Goal: Task Accomplishment & Management: Complete application form

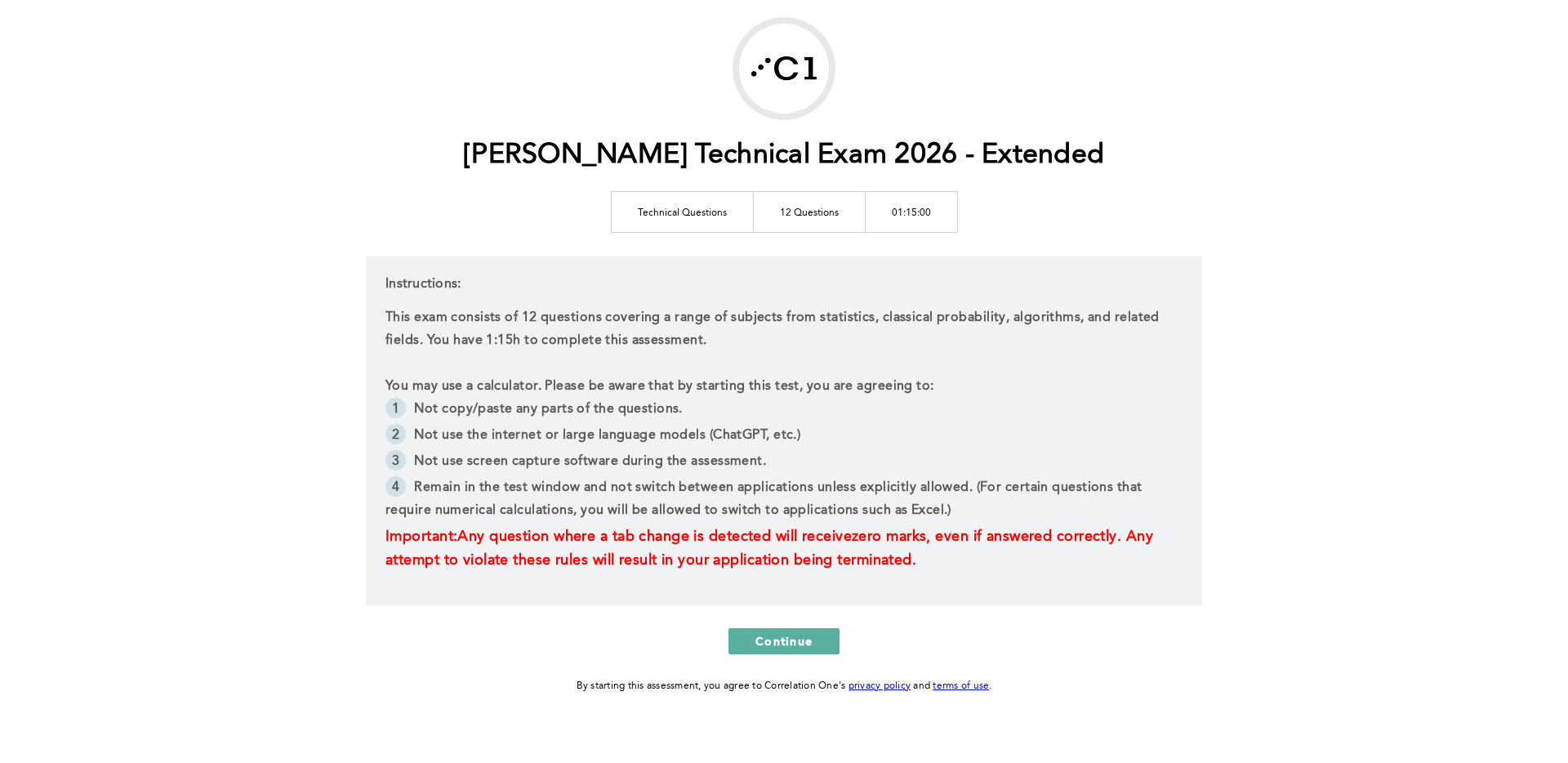
scroll to position [103, 0]
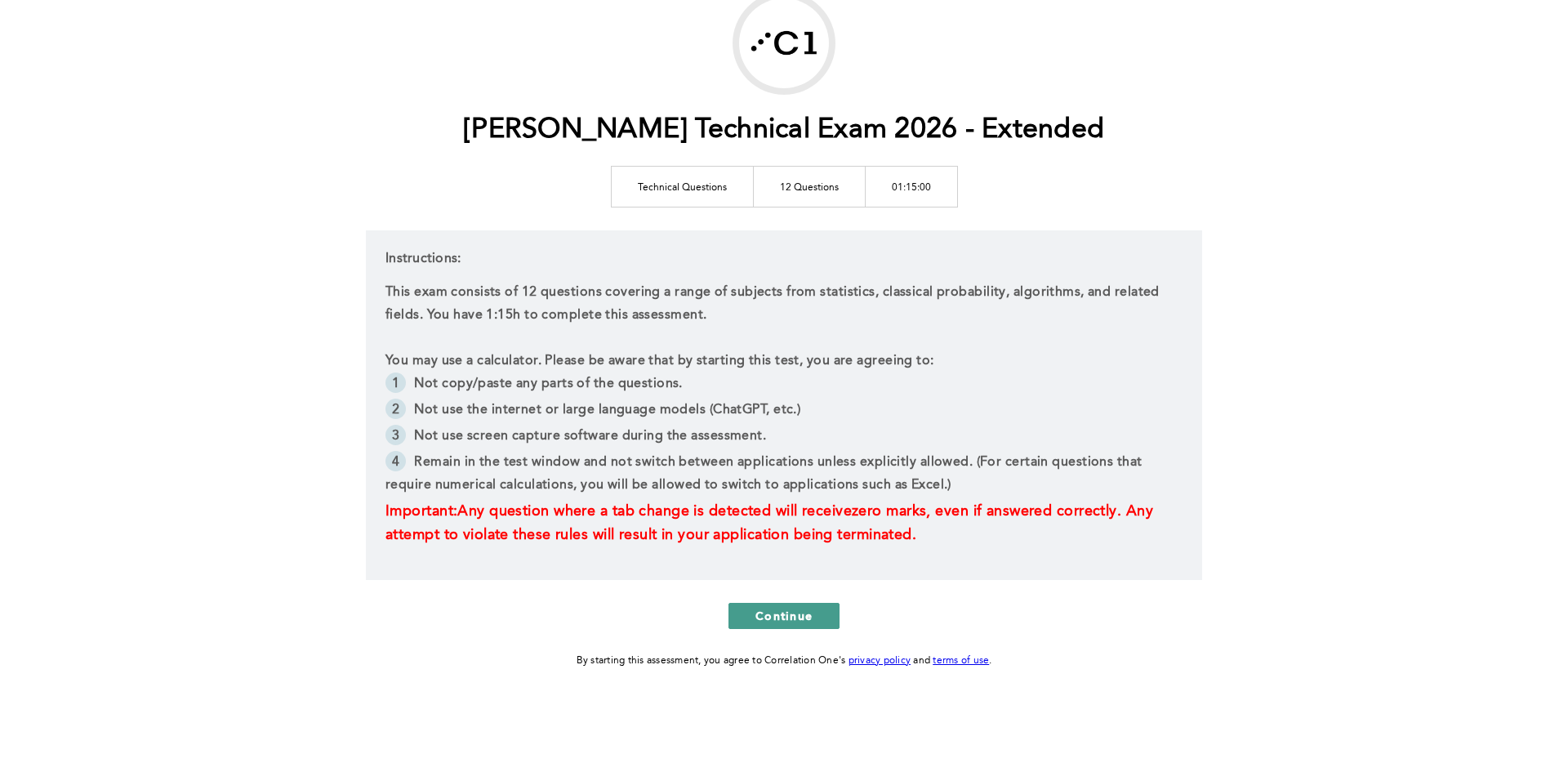
click at [779, 610] on span "Continue" at bounding box center [784, 616] width 57 height 15
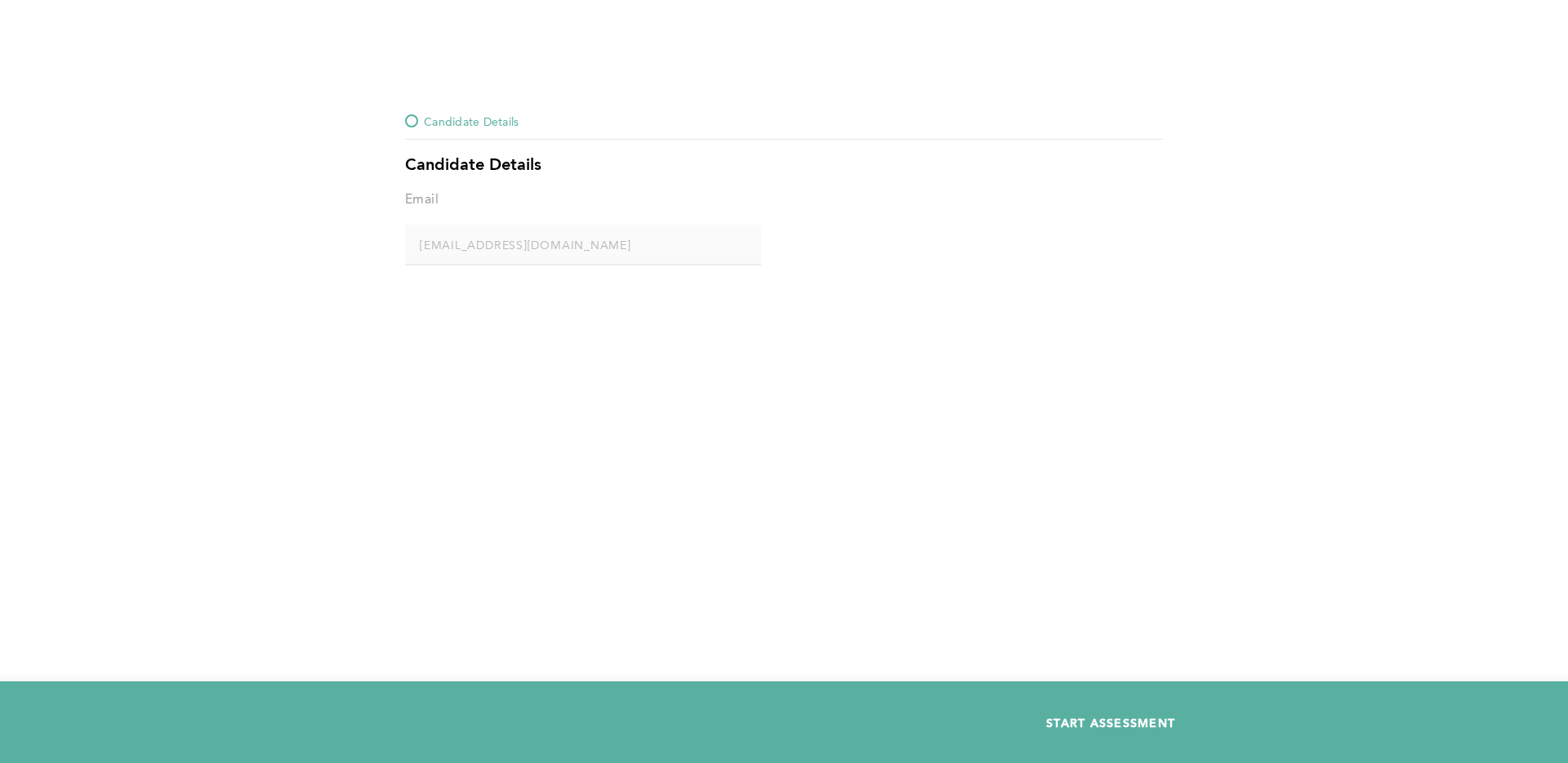
click at [1090, 726] on span "START ASSESSMENT" at bounding box center [1111, 722] width 129 height 15
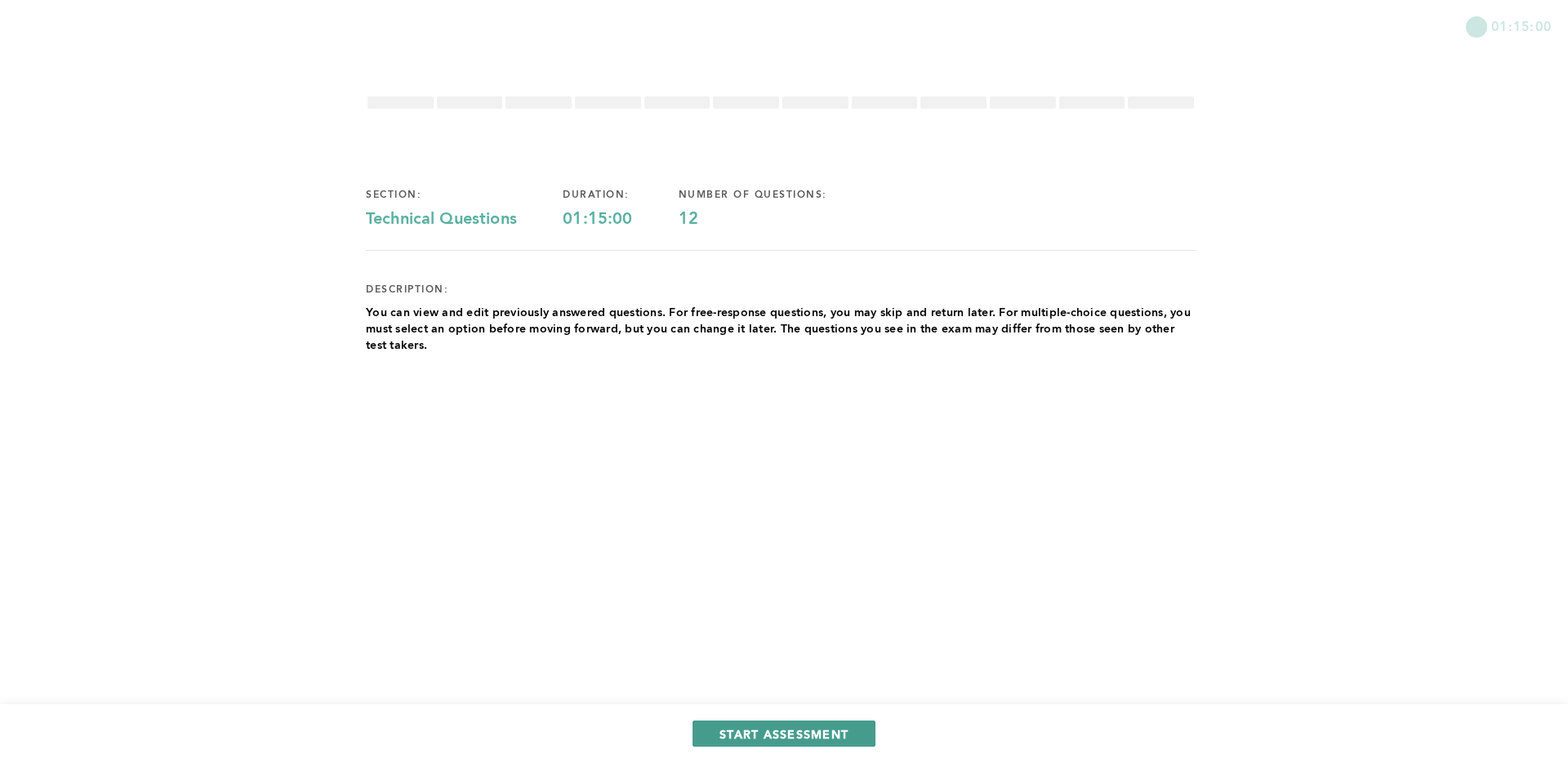
click at [796, 733] on span "START ASSESSMENT" at bounding box center [784, 734] width 129 height 15
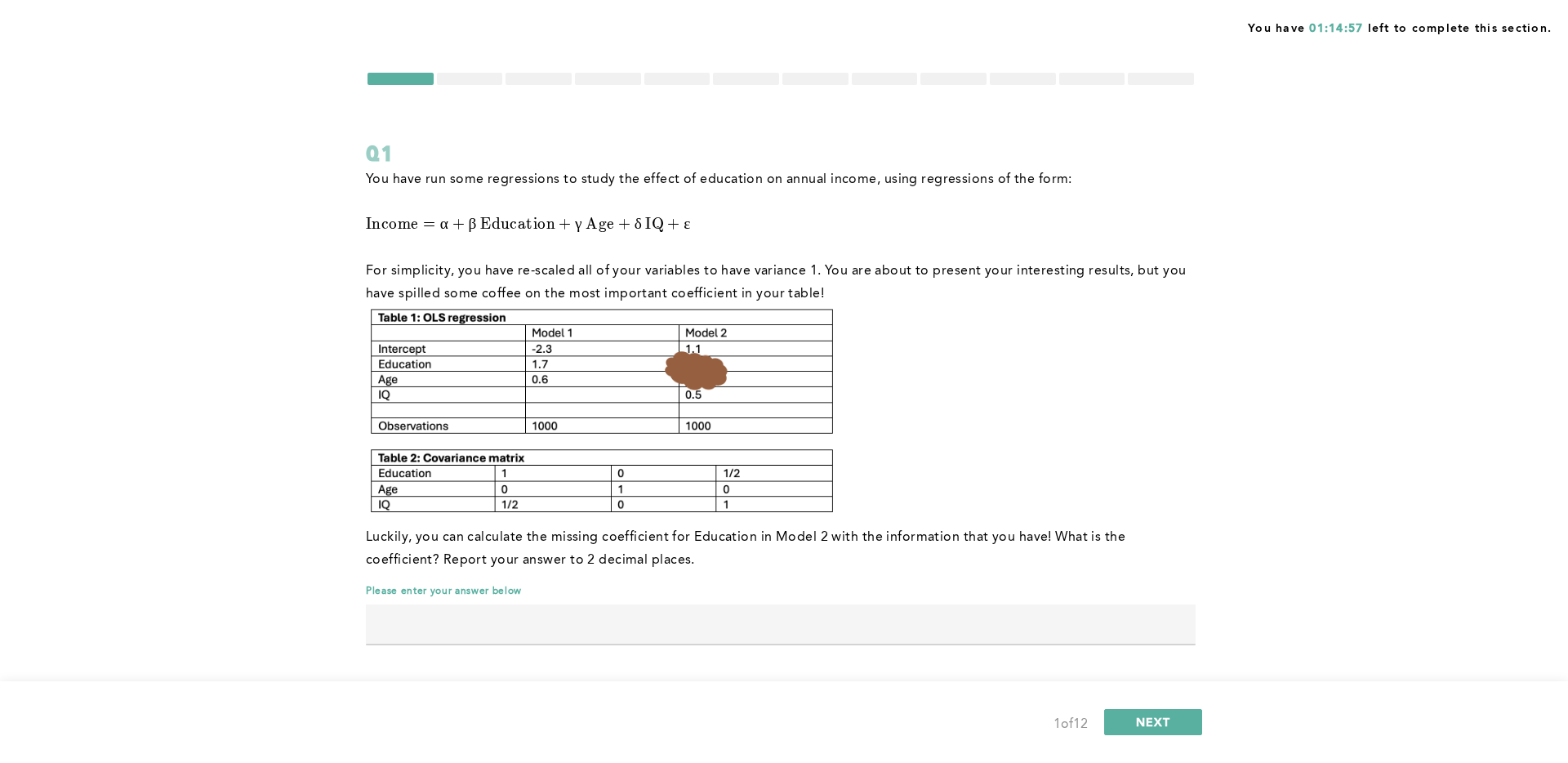
scroll to position [29, 0]
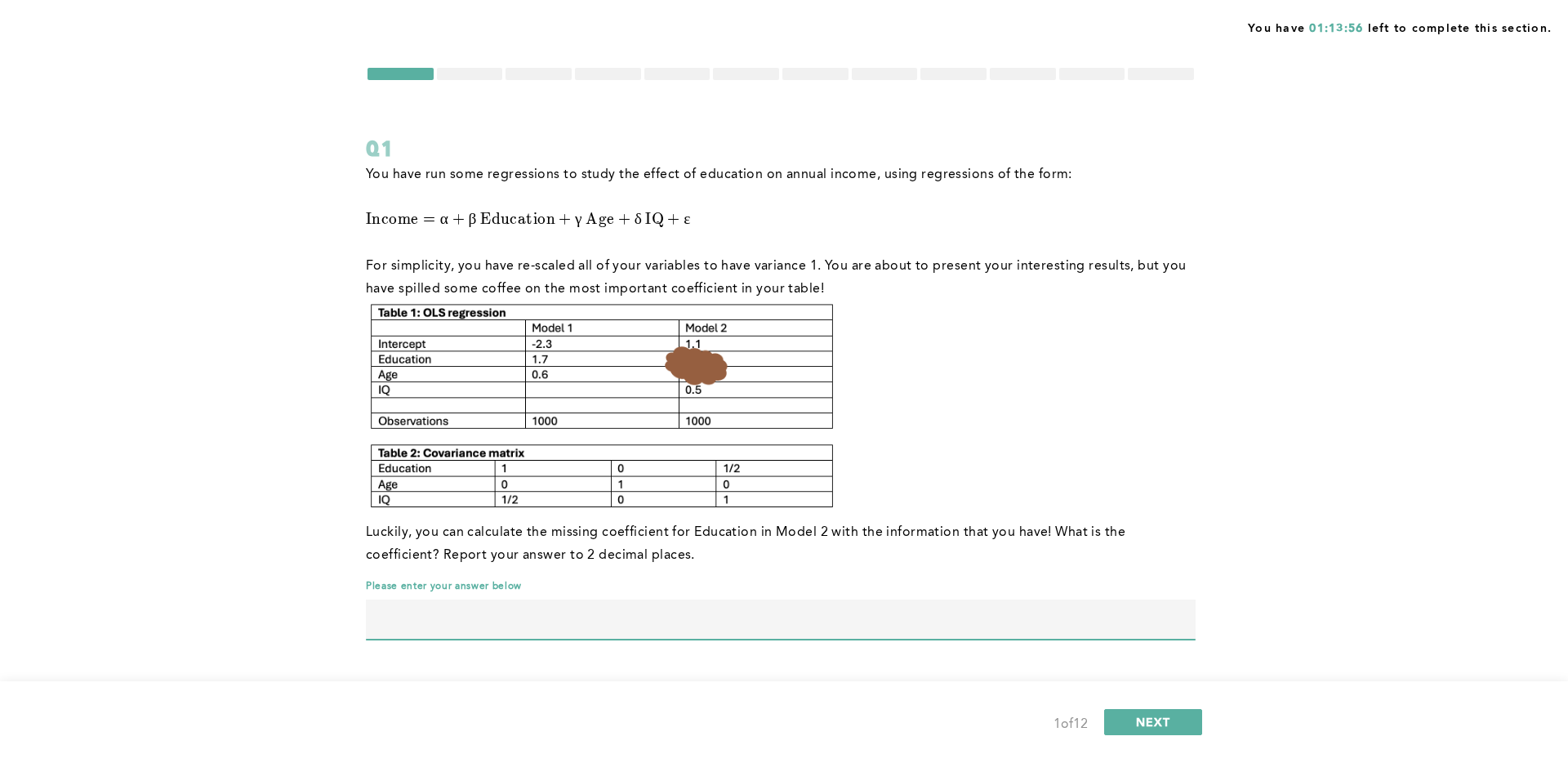
click at [584, 627] on input "text" at bounding box center [781, 619] width 830 height 39
type input "1.55"
click at [1169, 710] on button "NEXT" at bounding box center [1153, 722] width 98 height 27
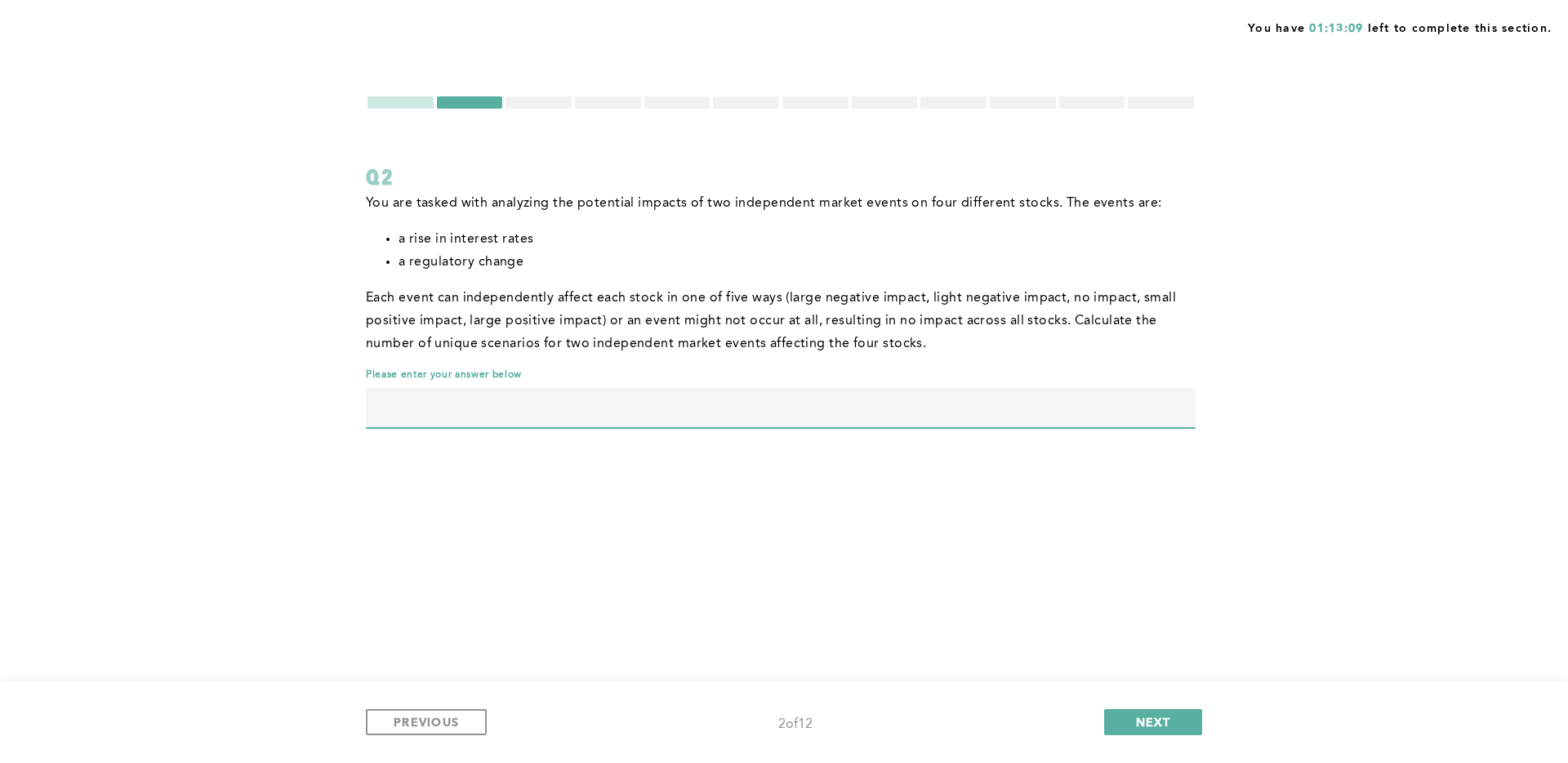
click at [663, 399] on input "text" at bounding box center [781, 407] width 830 height 39
type input "391876"
click at [1139, 715] on span "NEXT" at bounding box center [1153, 722] width 35 height 15
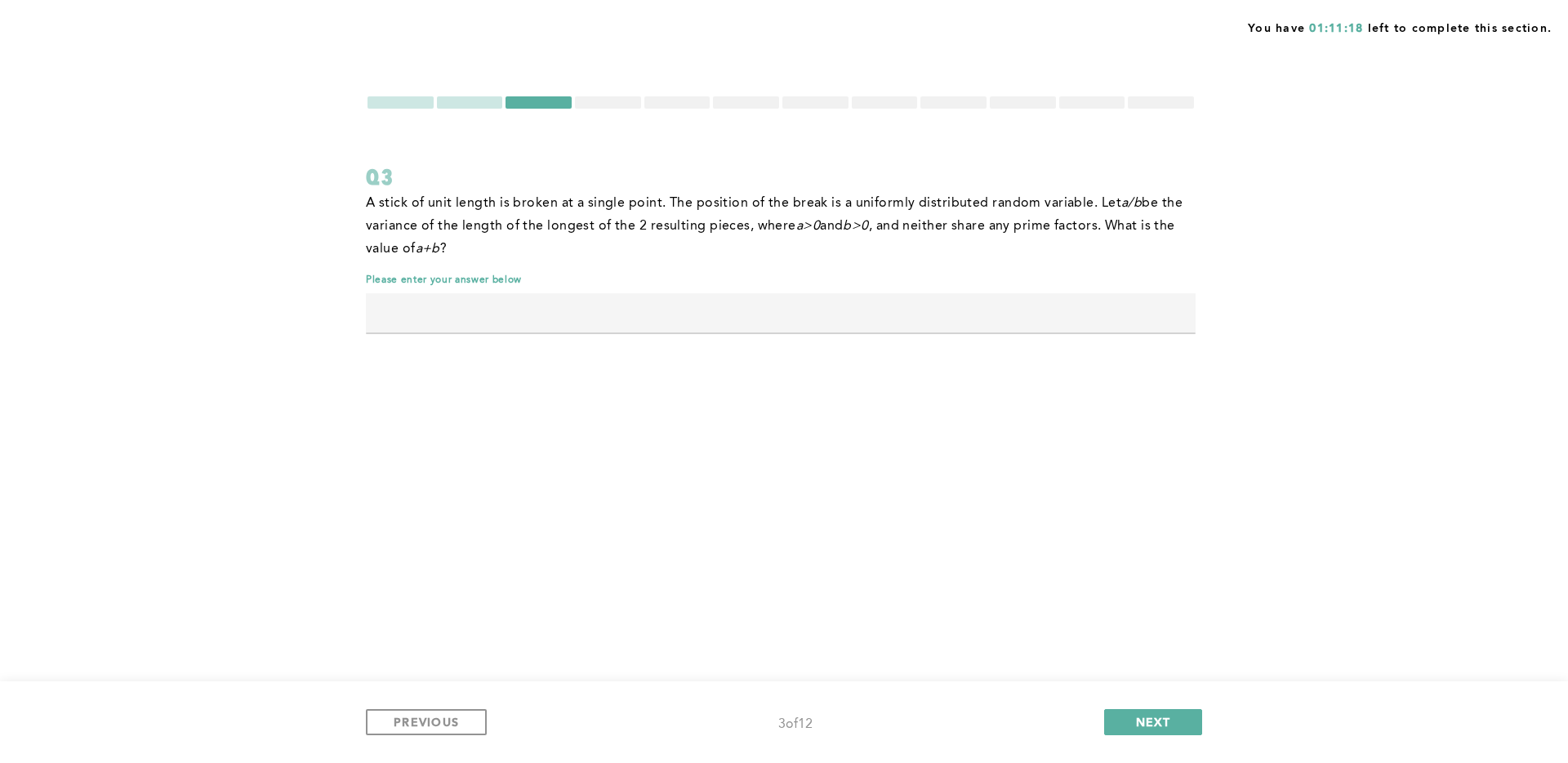
click at [479, 102] on div at bounding box center [470, 102] width 66 height 12
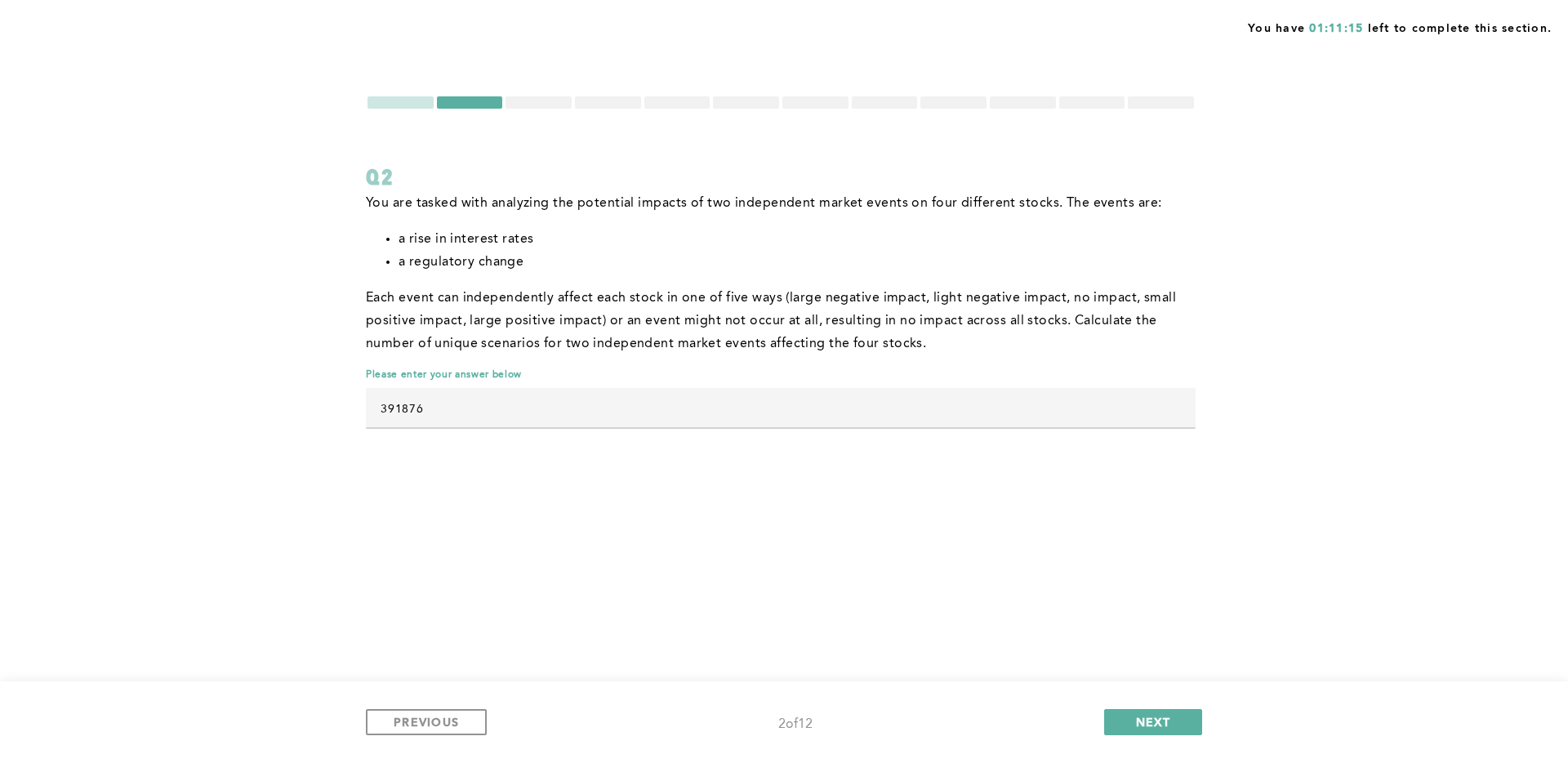
click at [559, 101] on div at bounding box center [538, 102] width 66 height 12
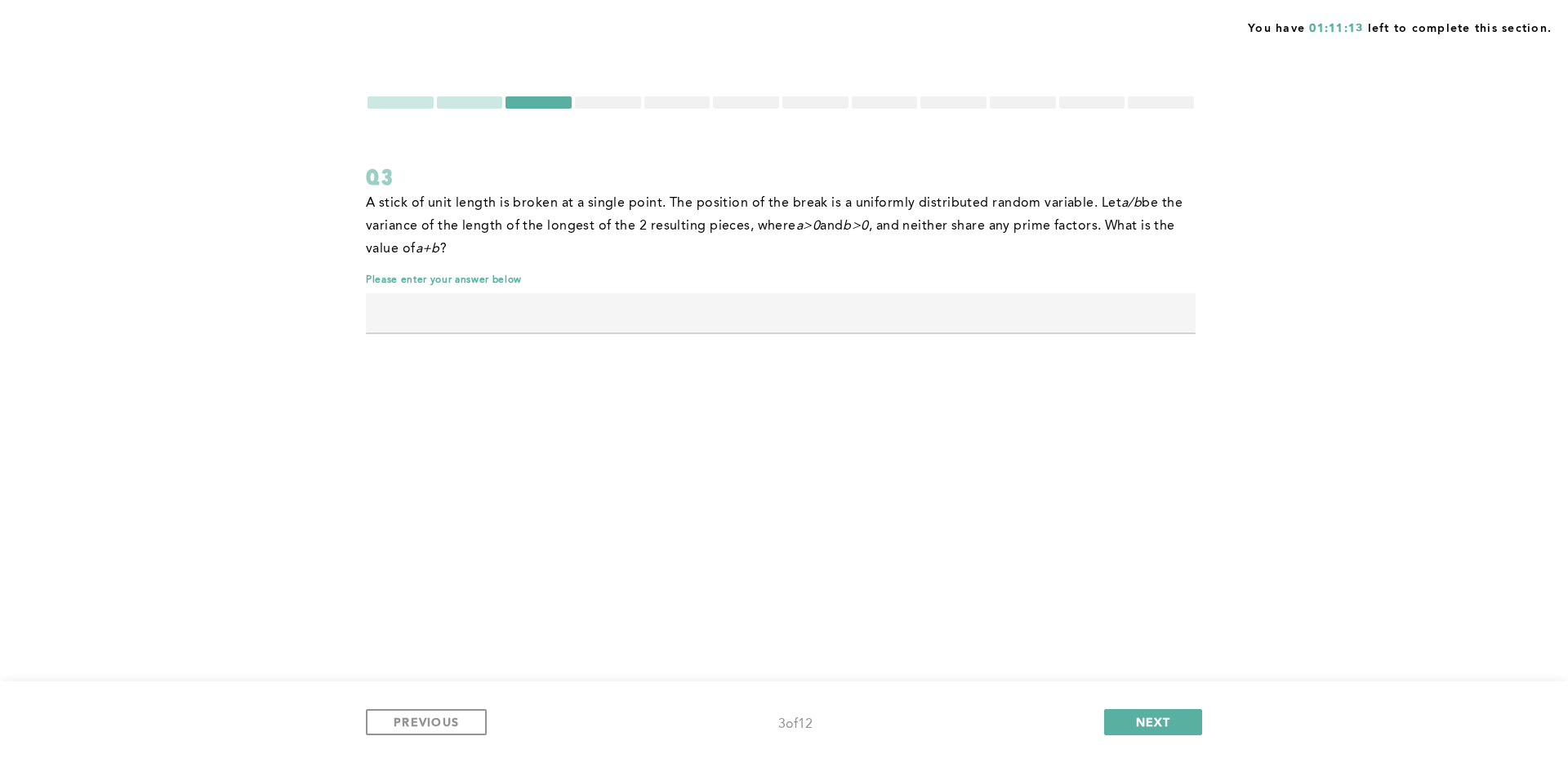
click at [595, 312] on input "text" at bounding box center [781, 313] width 830 height 39
type input "49"
click at [1165, 719] on span "NEXT" at bounding box center [1153, 722] width 35 height 15
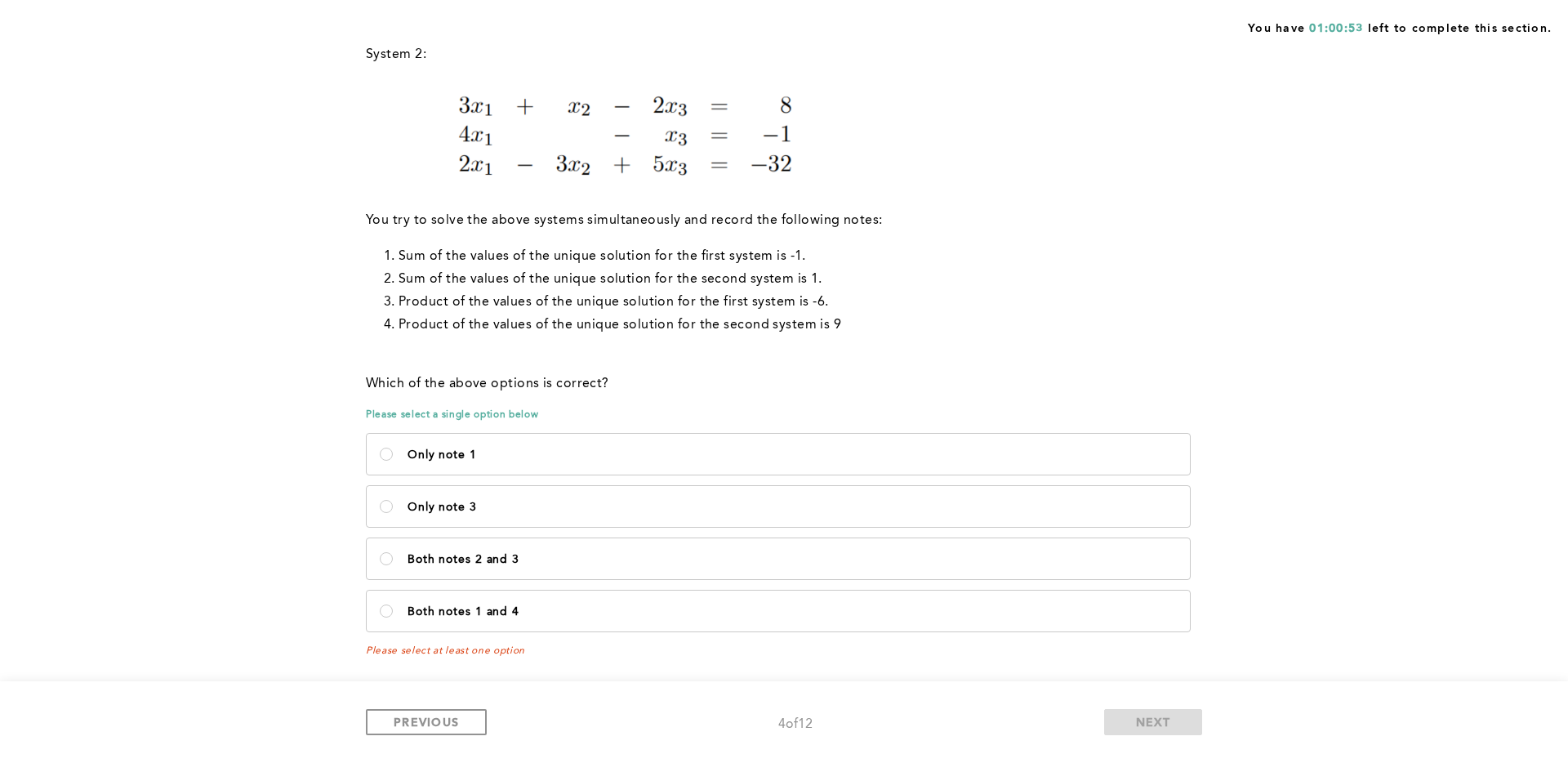
scroll to position [359, 0]
click at [699, 508] on p "Only note 3" at bounding box center [792, 506] width 769 height 13
click at [393, 508] on 3\<\/p\> "Only note 3" at bounding box center [387, 505] width 13 height 13
radio 3\<\/p\> "true"
click at [1145, 724] on span "NEXT" at bounding box center [1153, 722] width 35 height 15
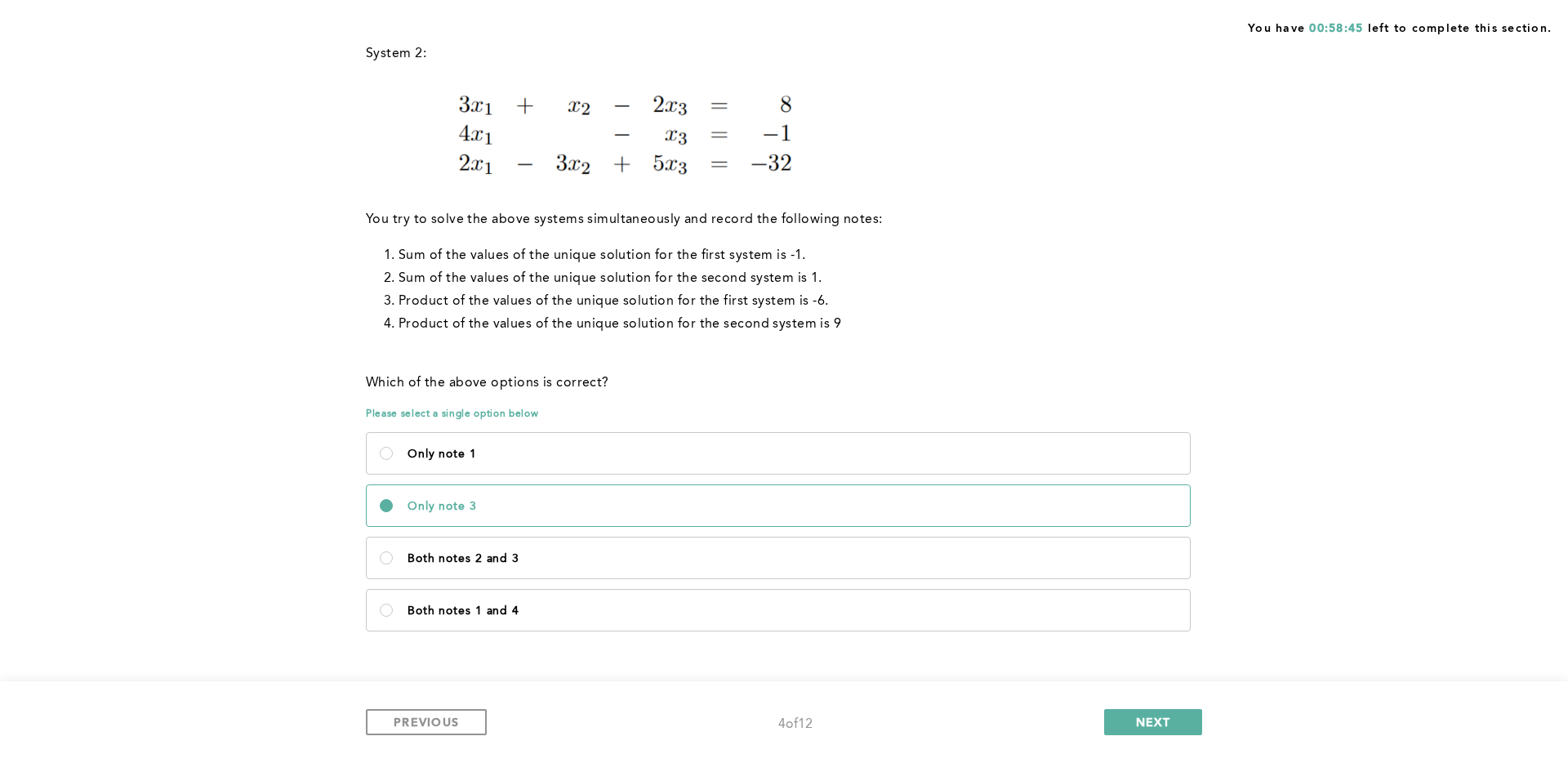
scroll to position [0, 0]
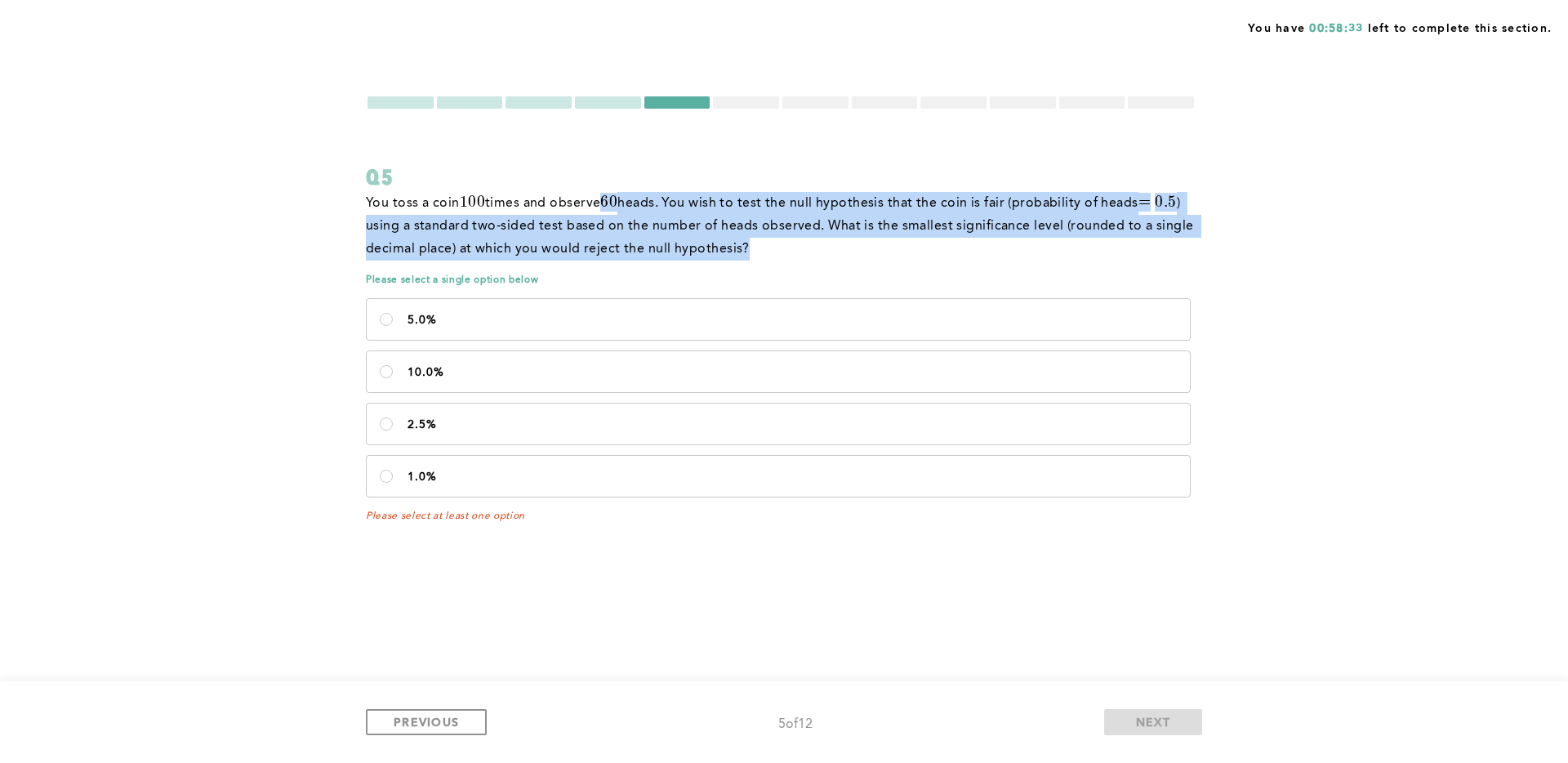
drag, startPoint x: 610, startPoint y: 200, endPoint x: 760, endPoint y: 242, distance: 155.8
click at [760, 242] on p "You toss a coin 100 100 1 0 0 times and observe 60 60 6 0 heads. You wish to te…" at bounding box center [781, 226] width 830 height 68
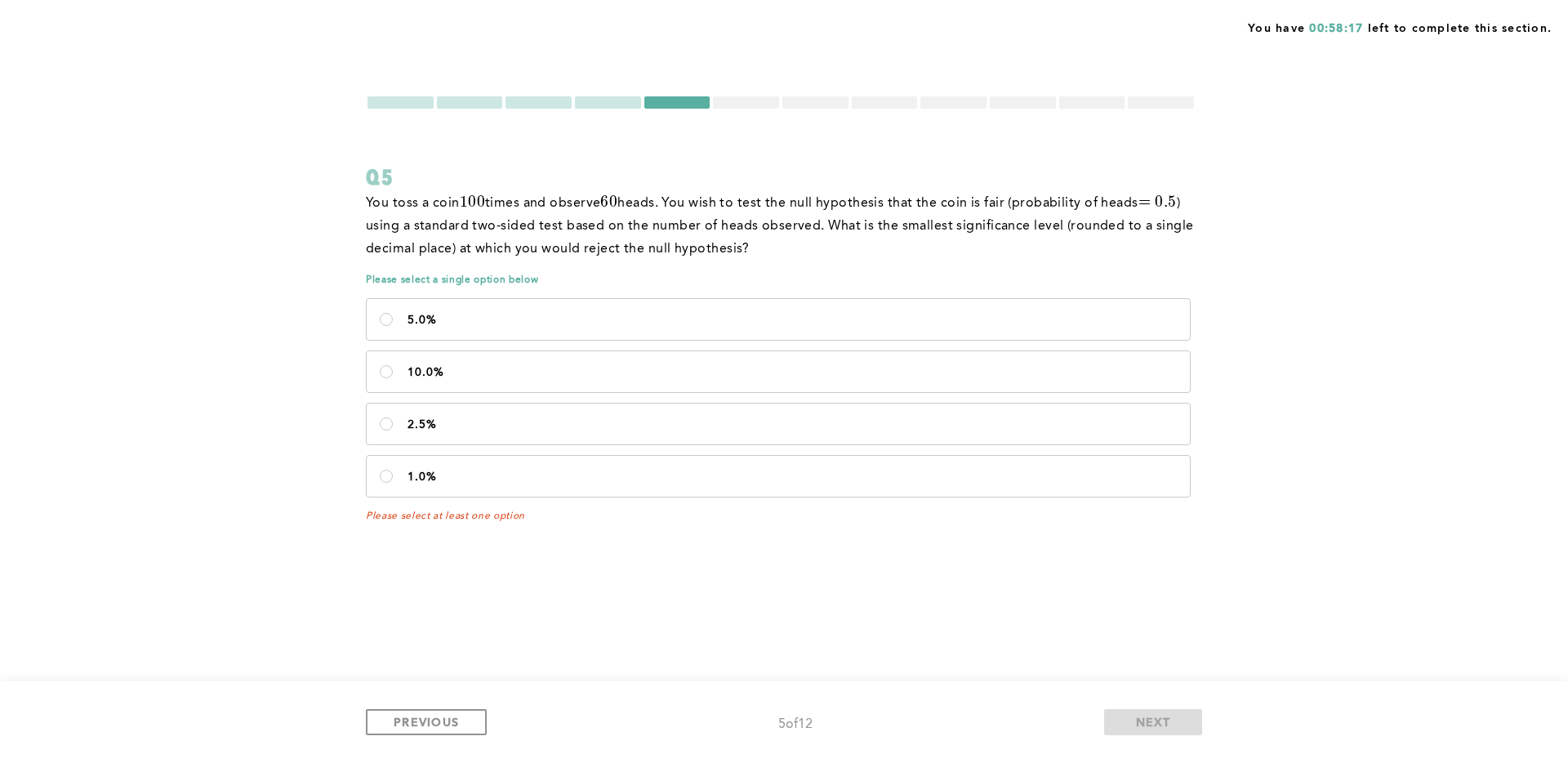
click at [761, 105] on div at bounding box center [746, 102] width 66 height 12
click at [748, 103] on div at bounding box center [746, 102] width 66 height 12
click at [558, 430] on p "2.5%" at bounding box center [792, 425] width 769 height 13
click at [393, 430] on input "2.5%" at bounding box center [387, 424] width 13 height 13
radio input "true"
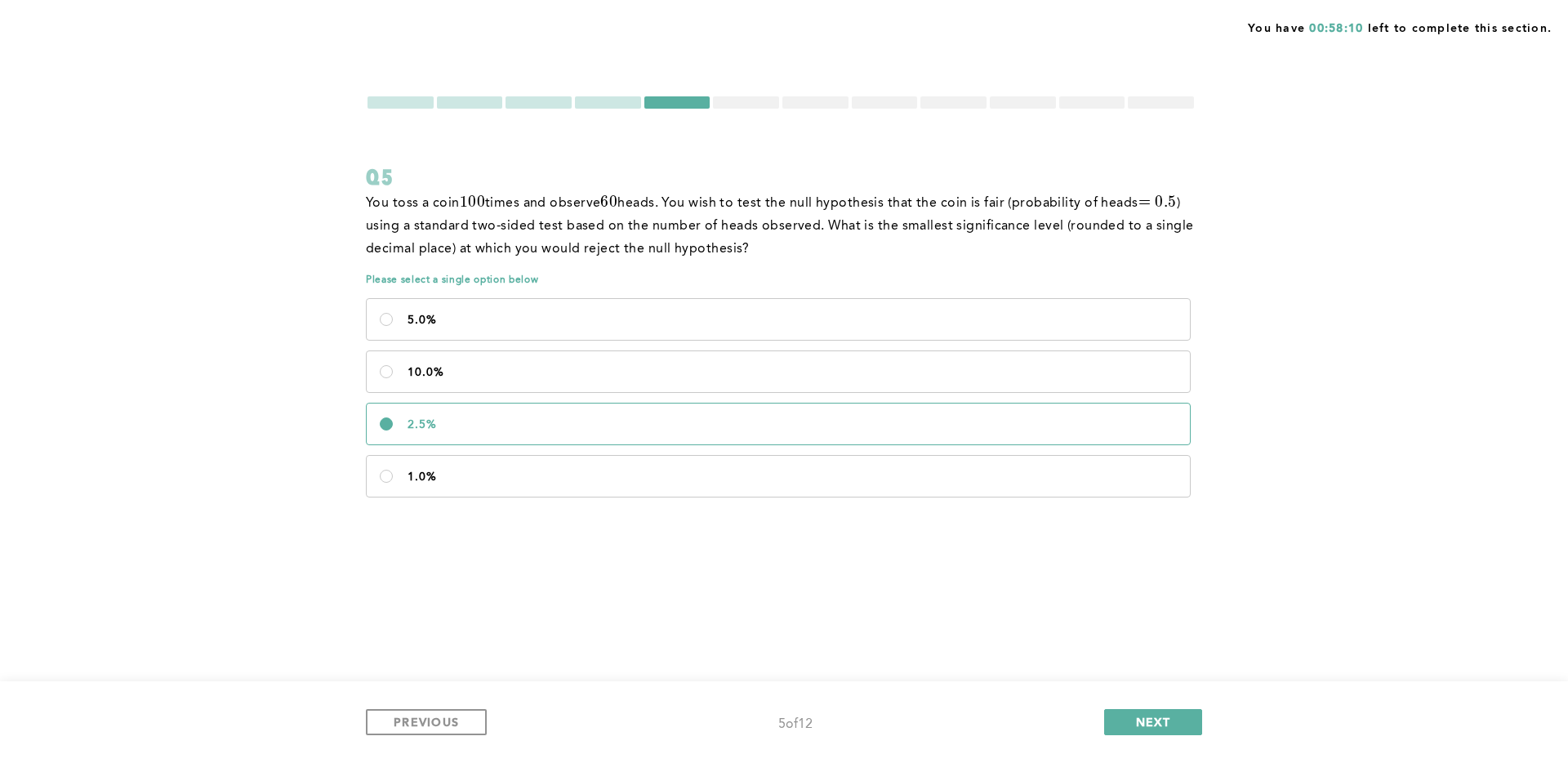
click at [746, 107] on div at bounding box center [746, 102] width 66 height 12
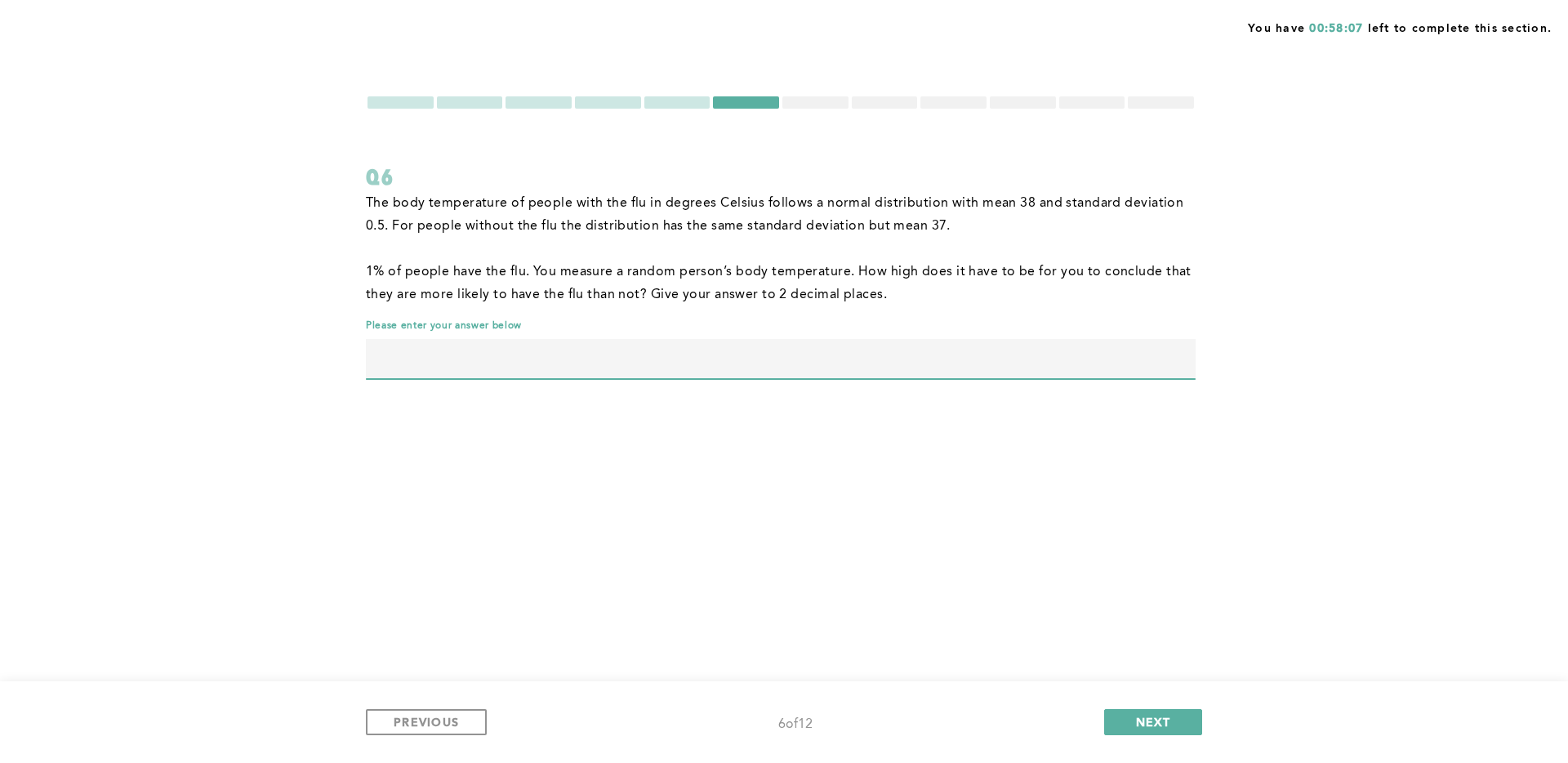
click at [657, 359] on input "text" at bounding box center [781, 358] width 830 height 39
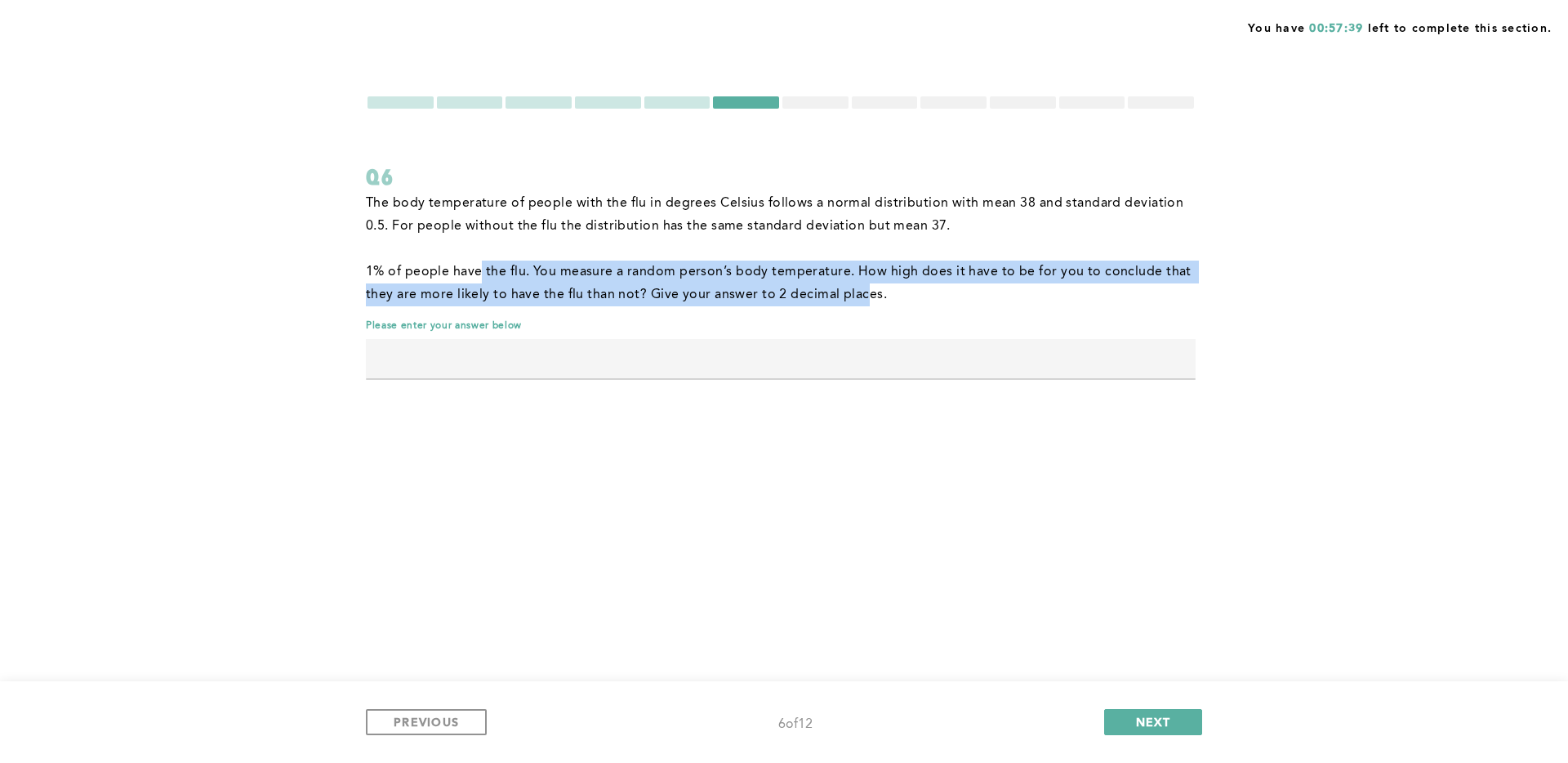
drag, startPoint x: 482, startPoint y: 275, endPoint x: 868, endPoint y: 299, distance: 386.7
click at [868, 299] on p "1% of people have the flu. You measure a random person’s body temperature. How …" at bounding box center [781, 283] width 830 height 46
drag, startPoint x: 469, startPoint y: 272, endPoint x: 871, endPoint y: 290, distance: 402.4
click at [871, 290] on p "1% of people have the flu. You measure a random person’s body temperature. How …" at bounding box center [781, 283] width 830 height 46
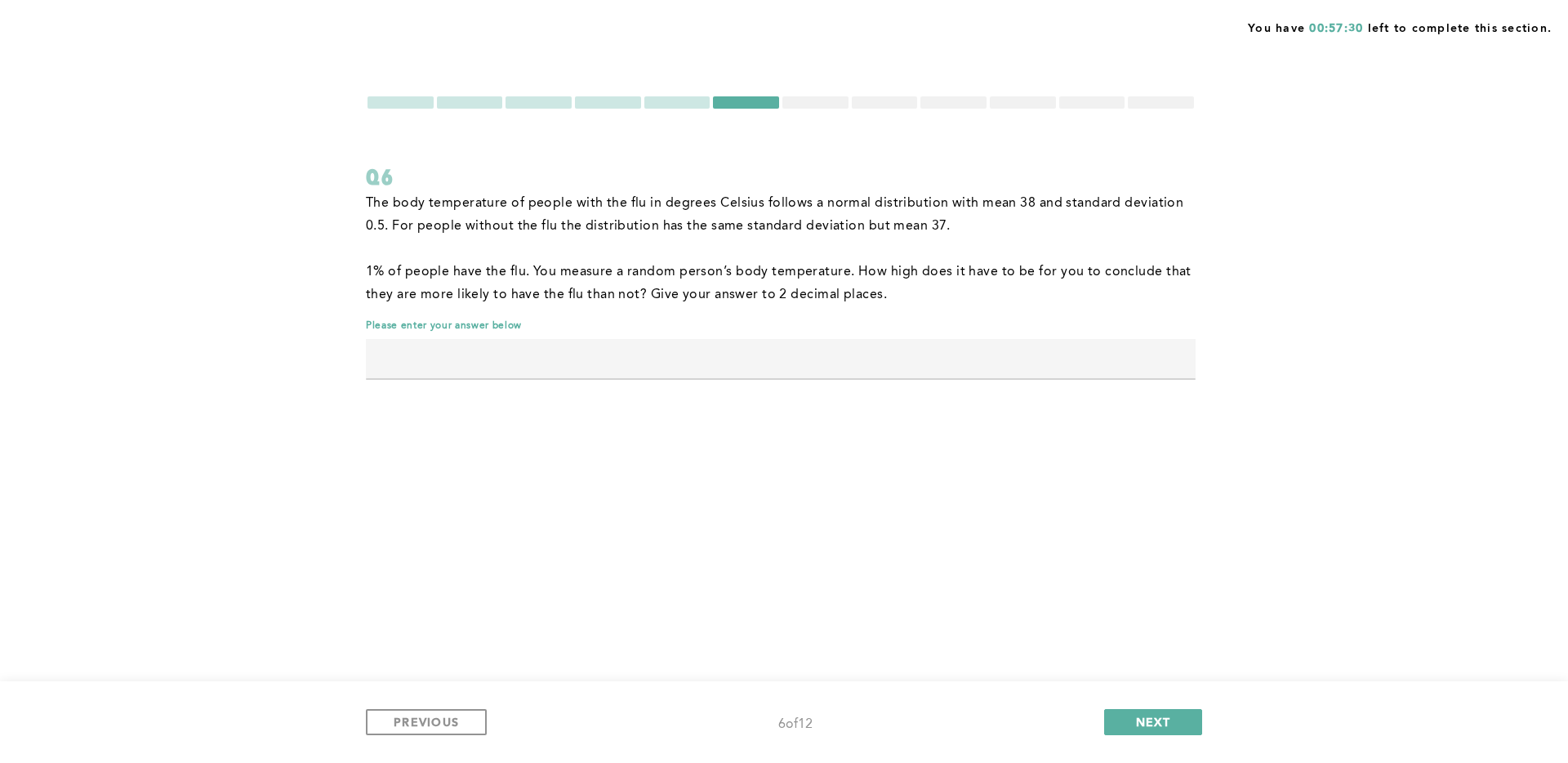
click at [871, 289] on p "1% of people have the flu. You measure a random person’s body temperature. How …" at bounding box center [781, 283] width 830 height 46
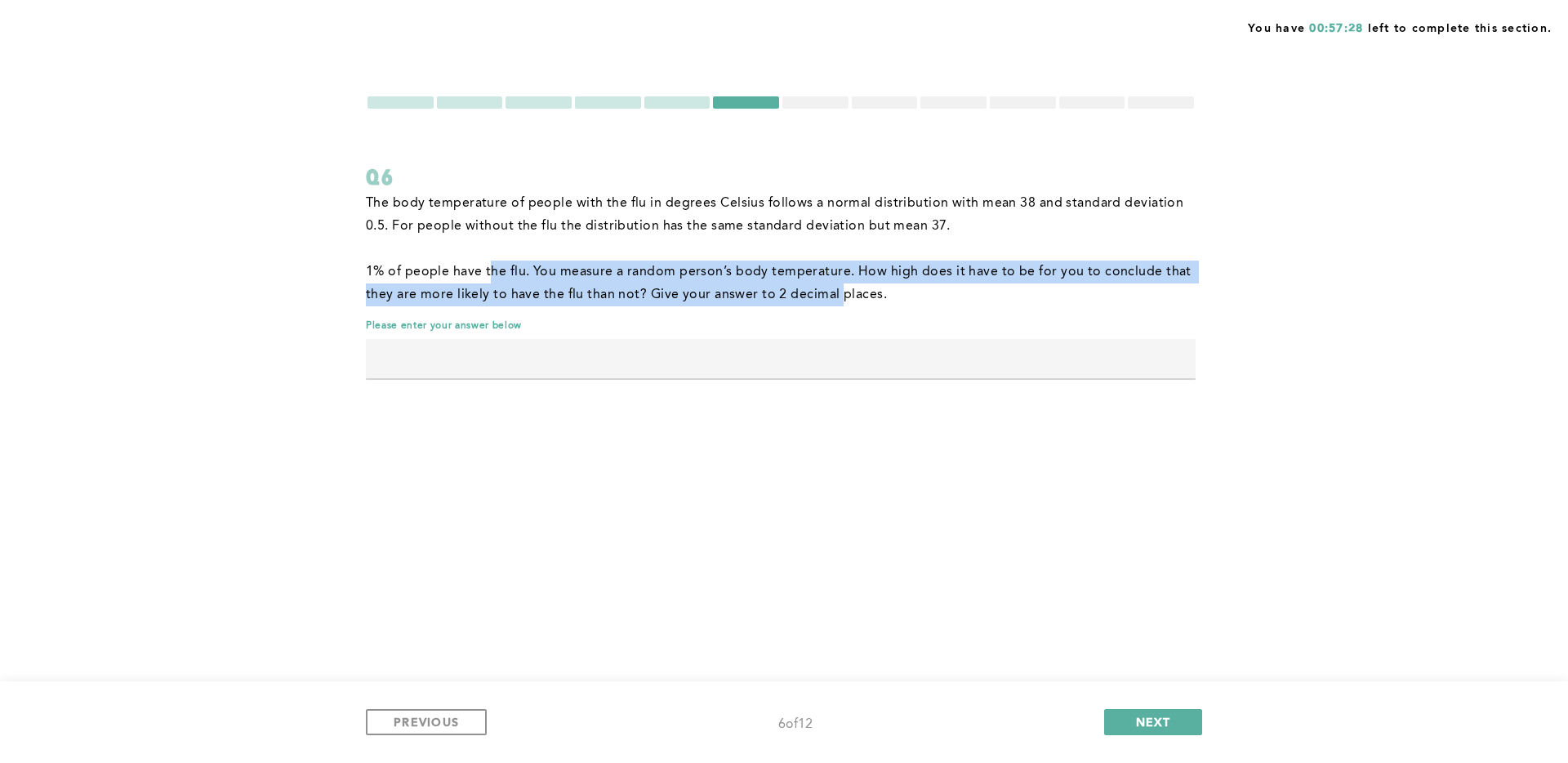
drag, startPoint x: 490, startPoint y: 268, endPoint x: 841, endPoint y: 289, distance: 351.6
click at [841, 289] on p "1% of people have the flu. You measure a random person’s body temperature. How …" at bounding box center [781, 283] width 830 height 46
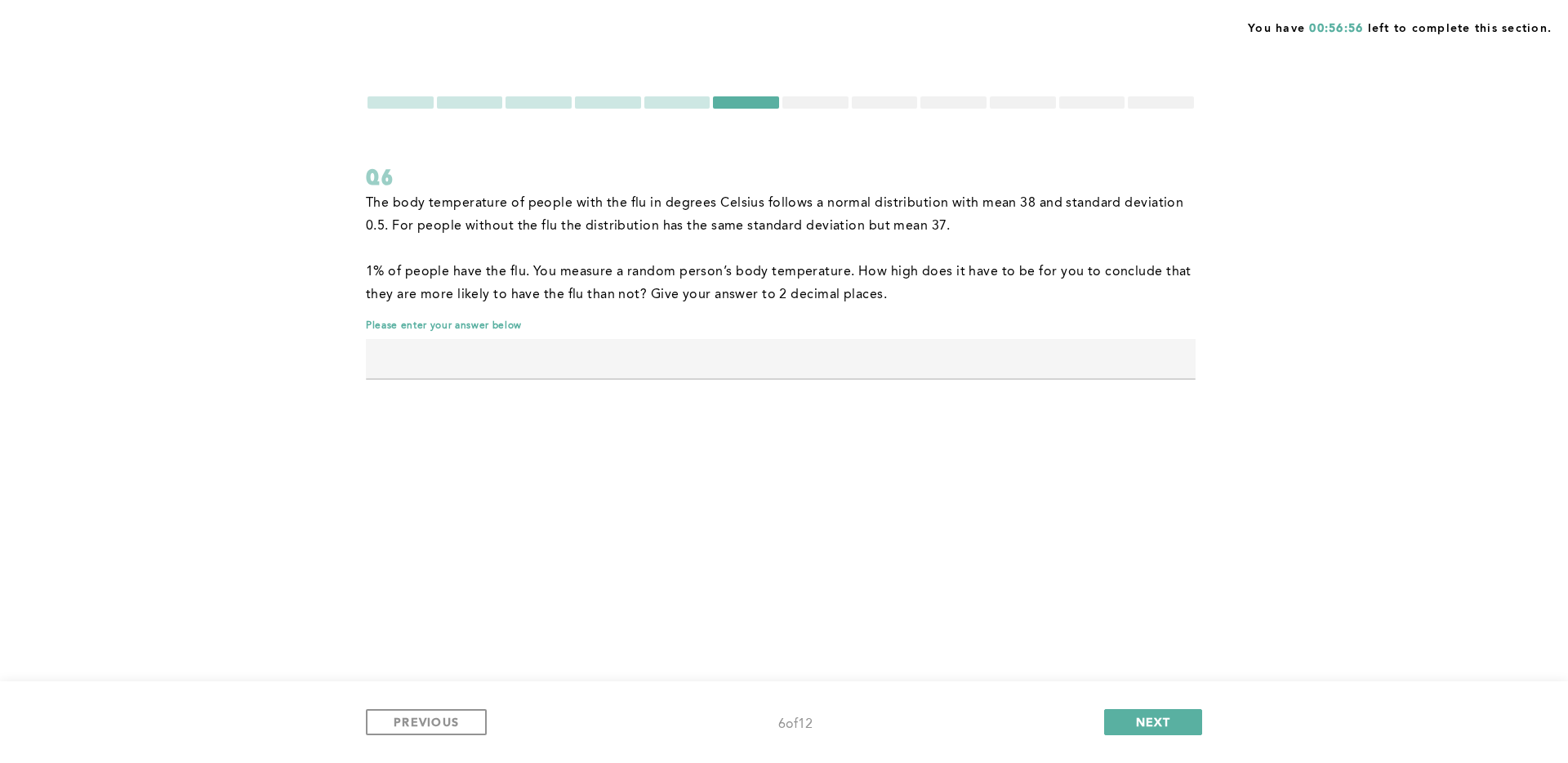
click at [624, 102] on div at bounding box center [608, 102] width 66 height 12
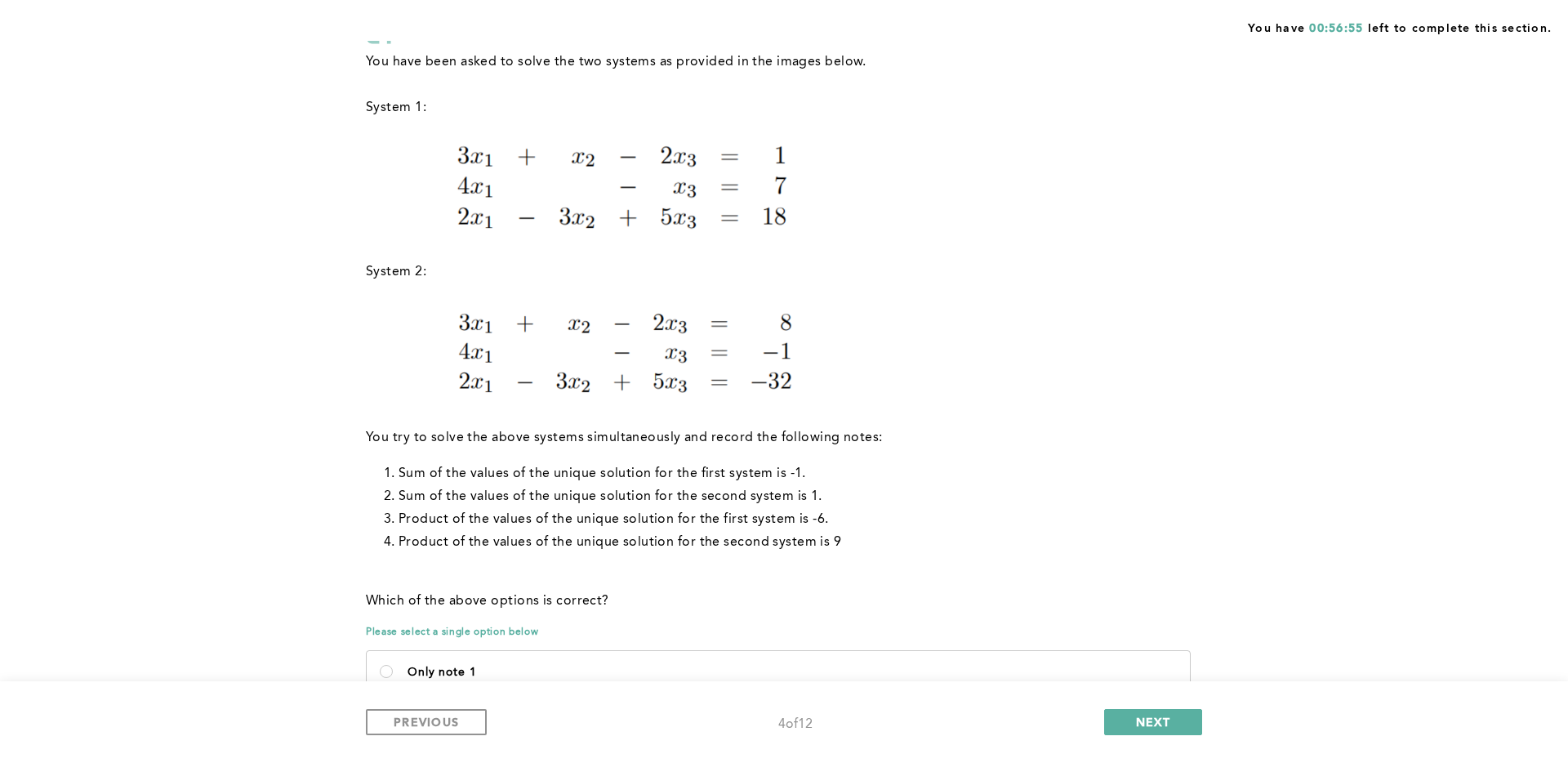
scroll to position [359, 0]
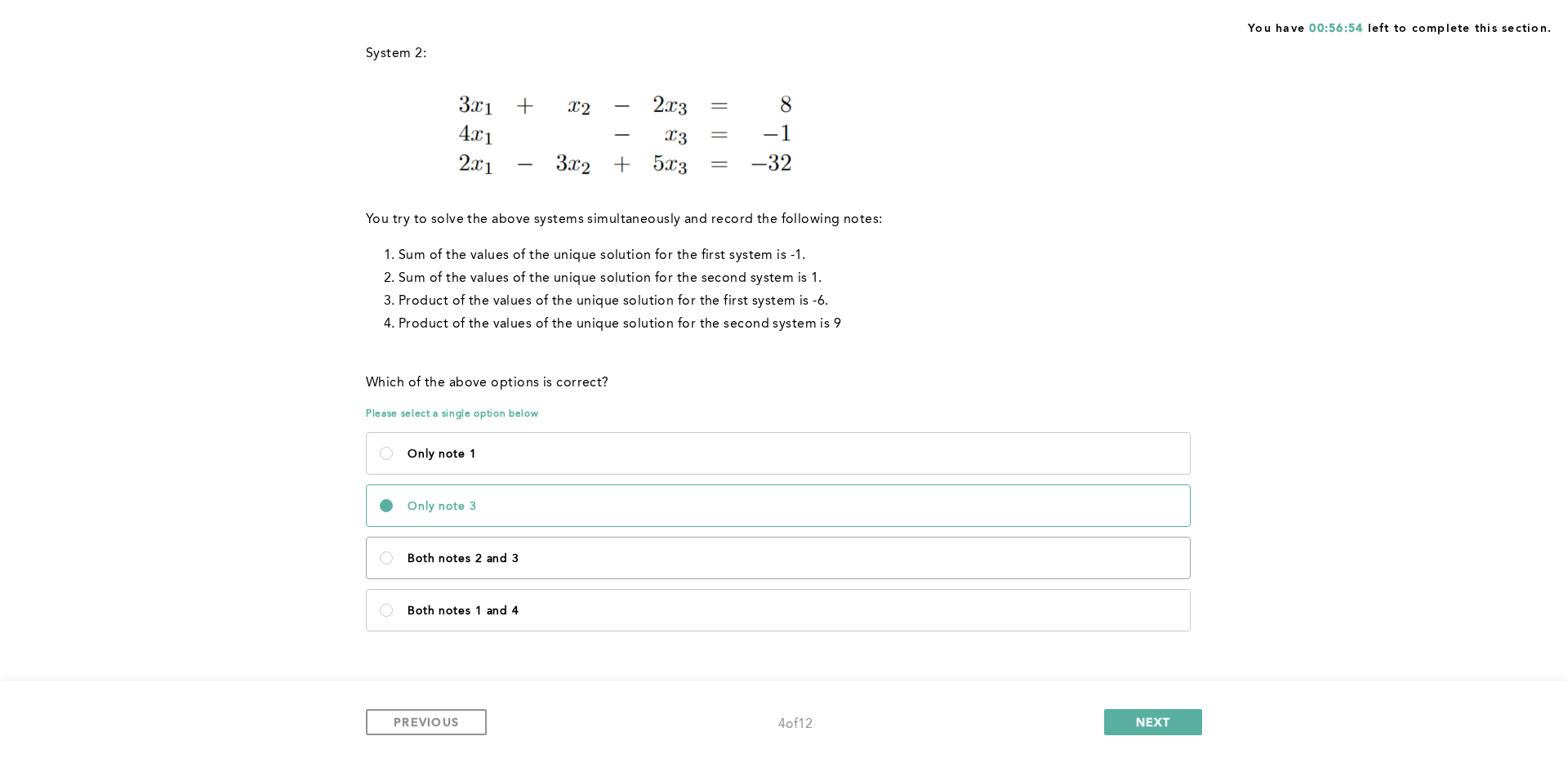
click at [587, 566] on label "Both notes 2 and 3" at bounding box center [778, 558] width 823 height 41
click at [393, 564] on 3\<\/p\> "Both notes 2 and 3" at bounding box center [387, 558] width 13 height 13
radio 3\<\/p\> "true"
click at [1158, 724] on span "NEXT" at bounding box center [1153, 722] width 35 height 15
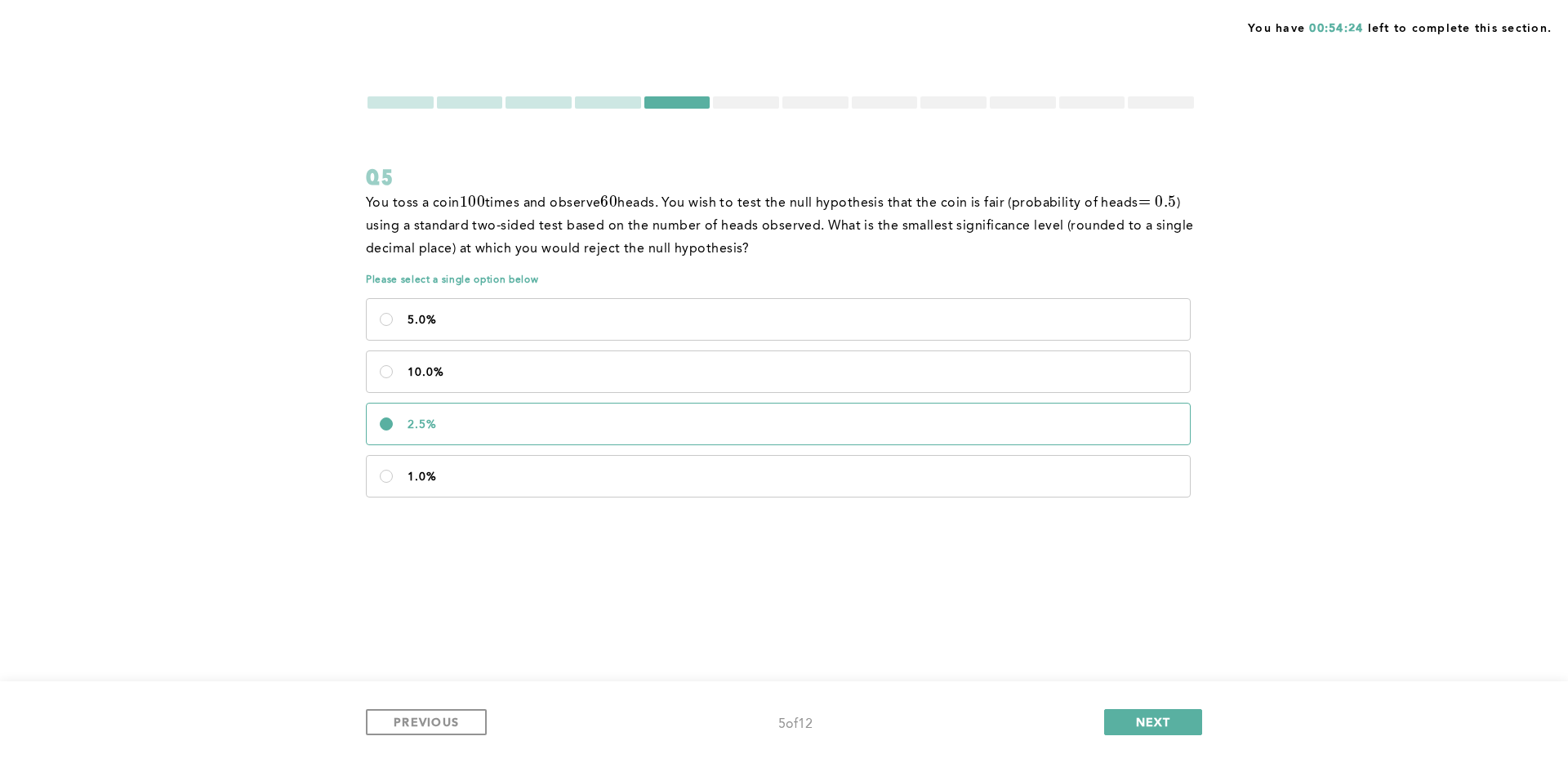
click at [601, 295] on div "5.0% 10.0% 2.5% 1.0%" at bounding box center [781, 398] width 830 height 209
click at [614, 305] on label "5.0%" at bounding box center [778, 319] width 823 height 41
click at [393, 313] on input "5.0%" at bounding box center [387, 319] width 13 height 13
radio input "true"
click at [1164, 727] on span "NEXT" at bounding box center [1153, 722] width 35 height 15
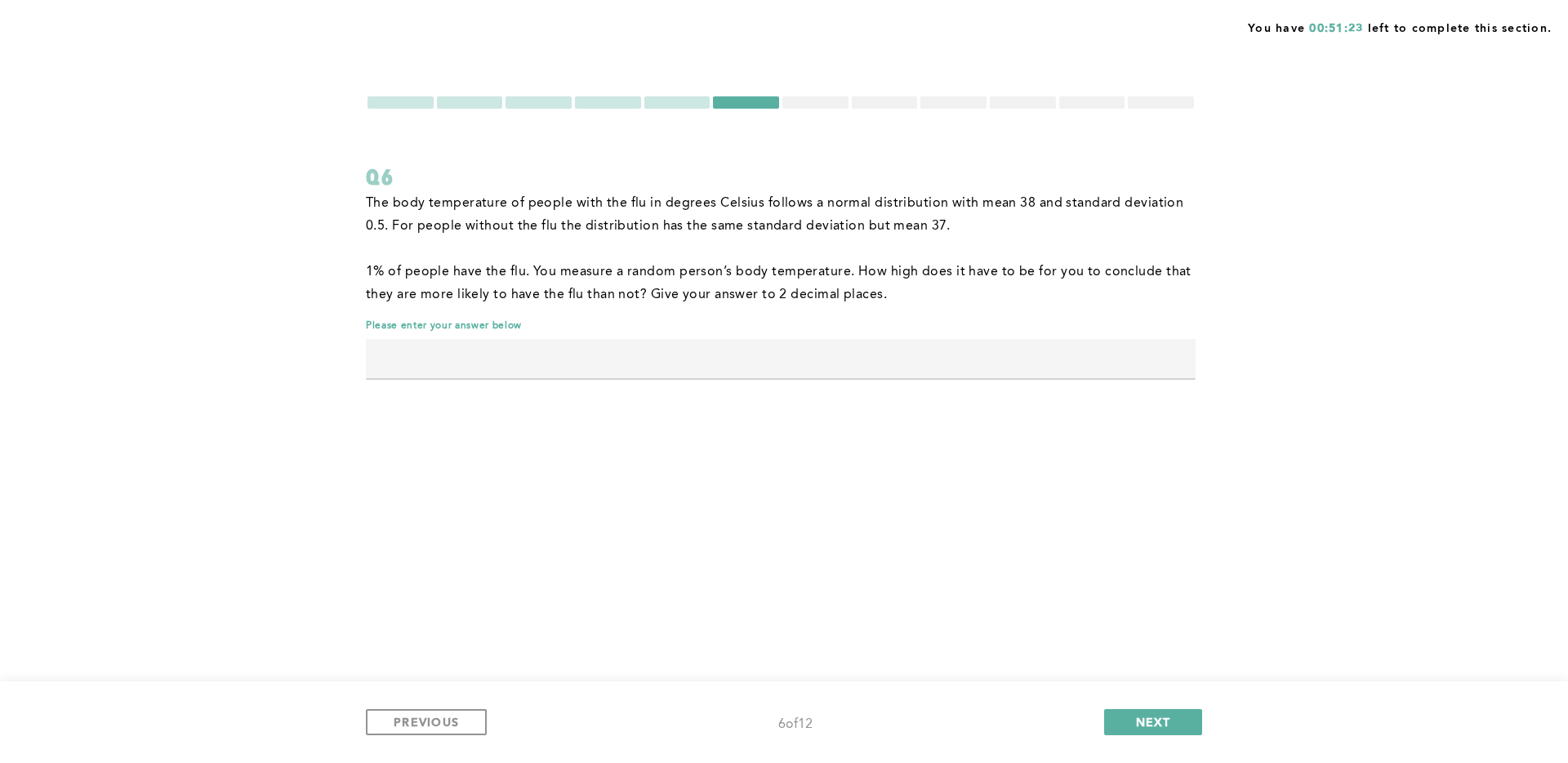
click at [510, 366] on input "text" at bounding box center [781, 358] width 830 height 39
type input "38.65"
click at [1165, 729] on span "NEXT" at bounding box center [1153, 722] width 35 height 15
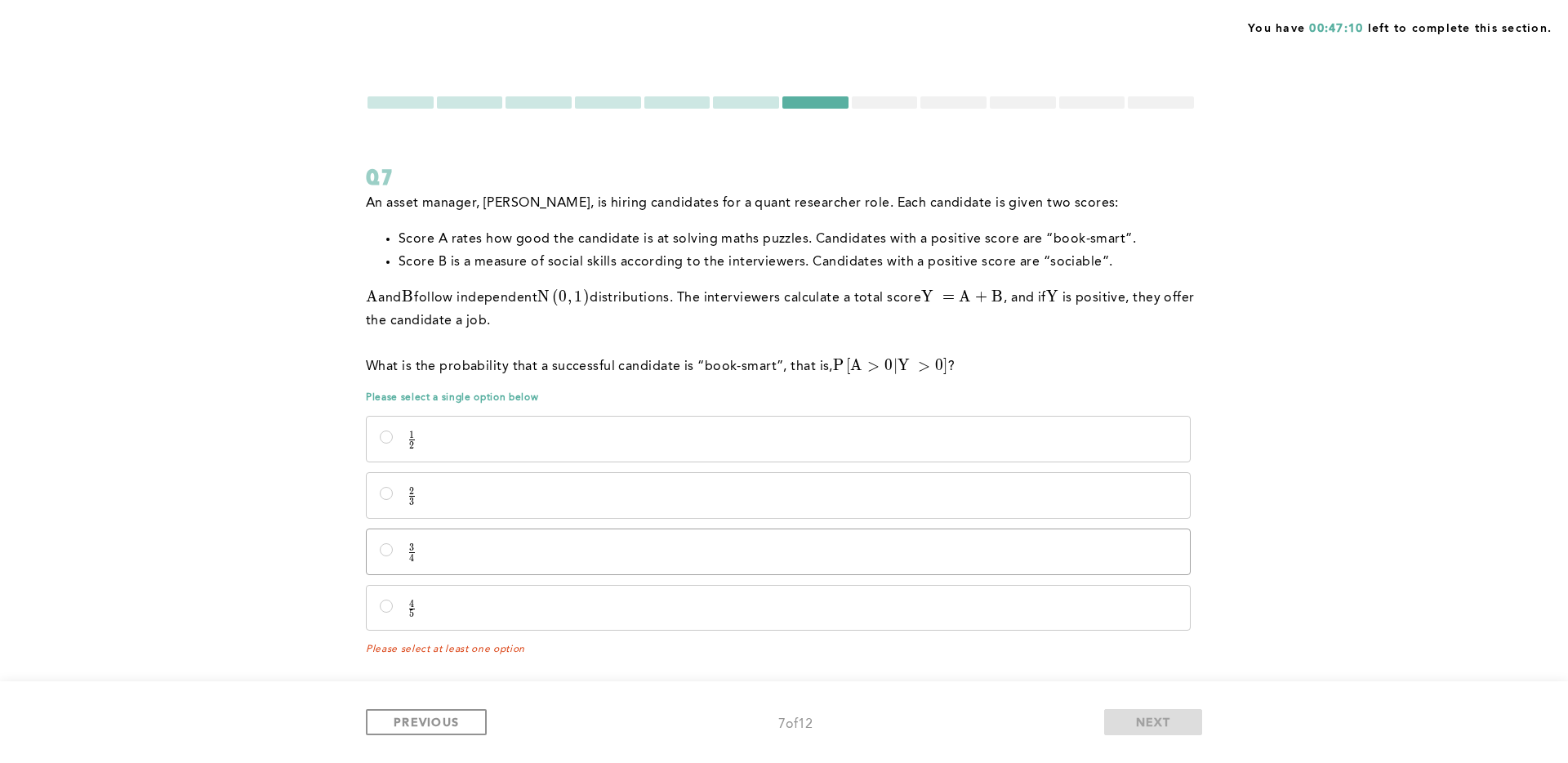
click at [575, 548] on p "3 4 \frac{3}{4} 4 3 ​" at bounding box center [792, 553] width 769 height 17
click at [393, 548] on input "3 4 \frac{3}{4} 4 3 ​" at bounding box center [387, 550] width 13 height 13
radio input "true"
click at [1137, 716] on span "NEXT" at bounding box center [1153, 722] width 35 height 15
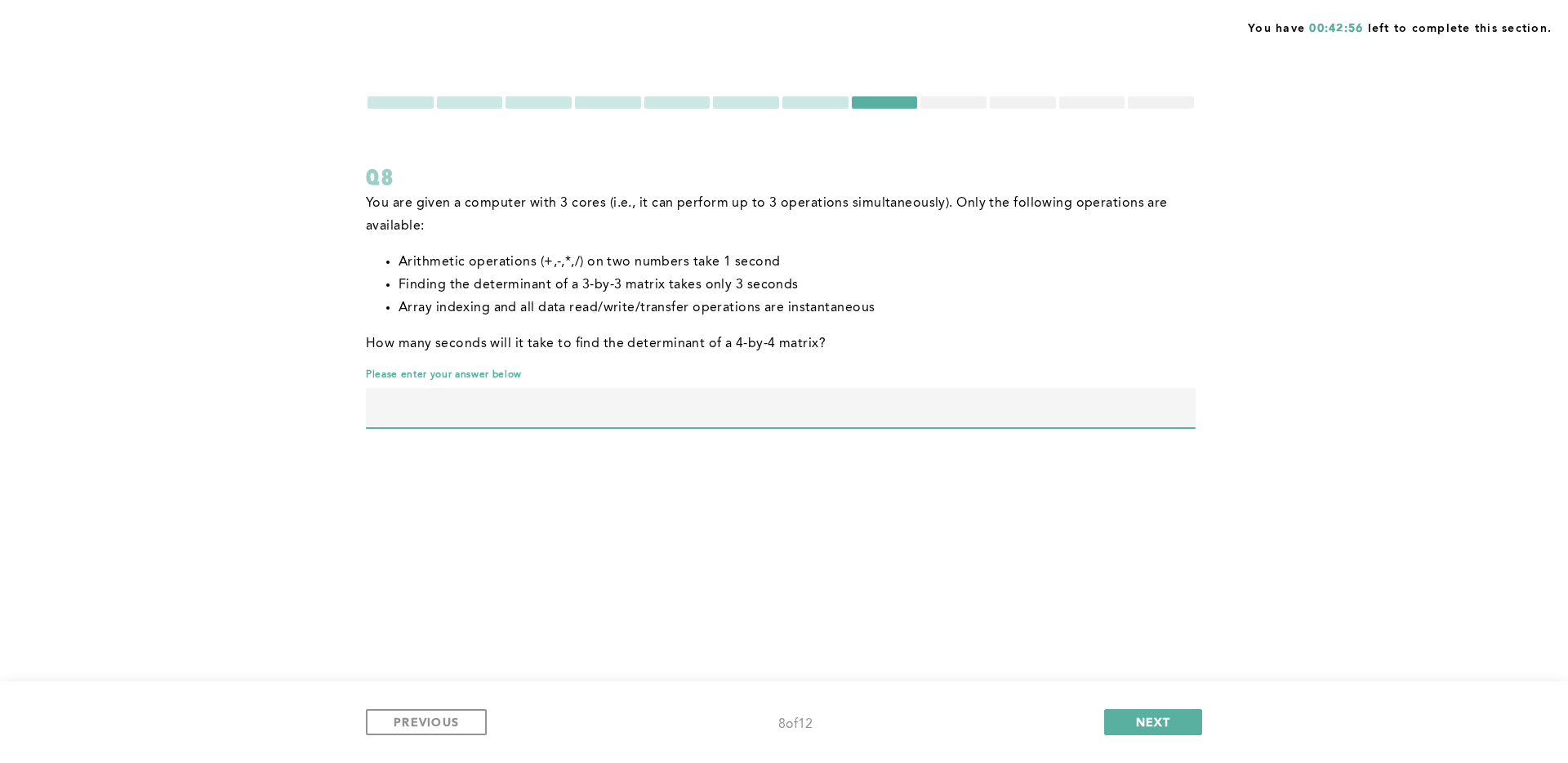
click at [859, 404] on input "text" at bounding box center [781, 407] width 830 height 39
type input "8"
click at [1136, 729] on span "NEXT" at bounding box center [1153, 722] width 35 height 15
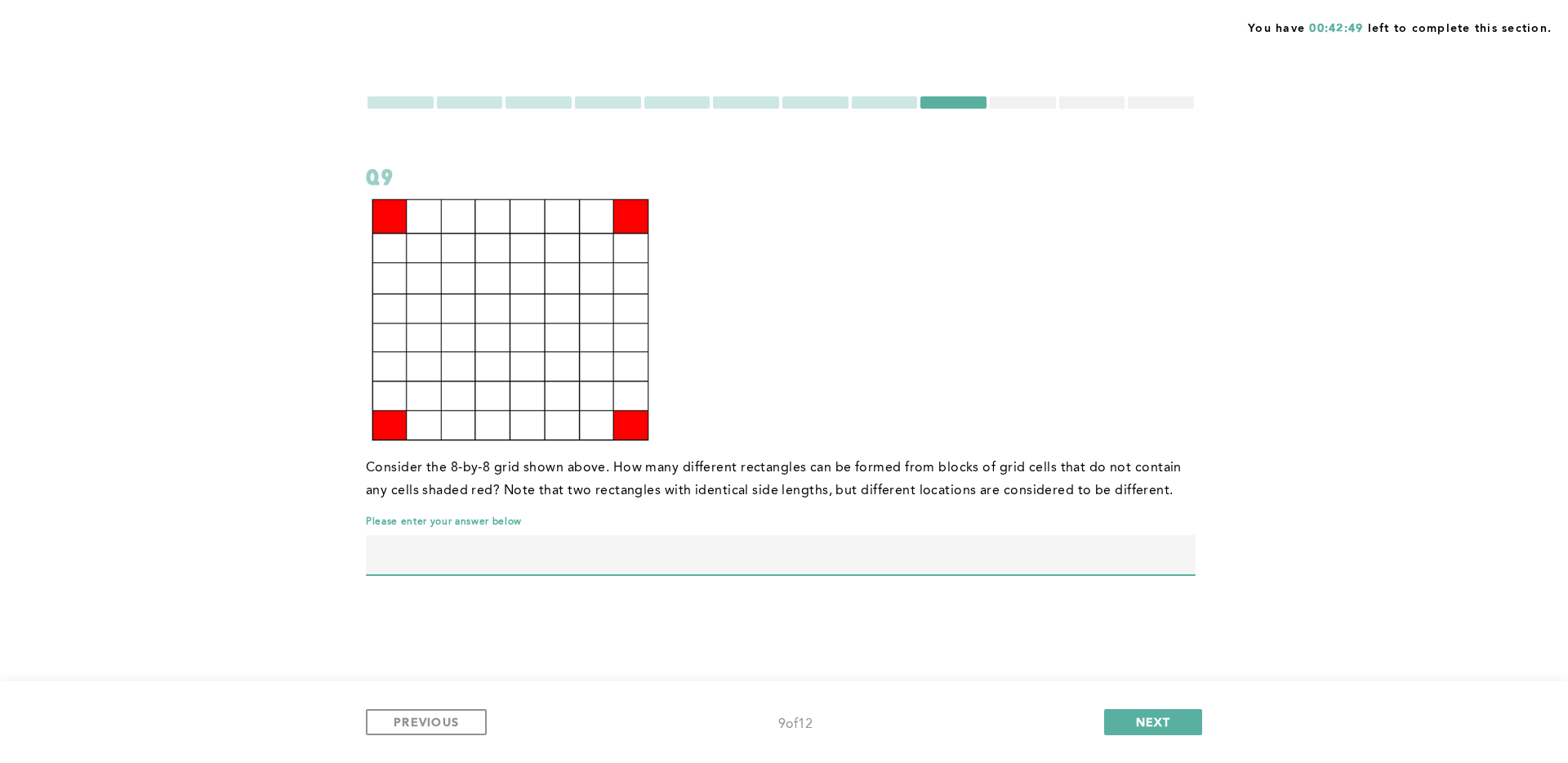
click at [853, 562] on input "text" at bounding box center [781, 554] width 830 height 39
type input "1073"
click at [1162, 724] on span "NEXT" at bounding box center [1153, 722] width 35 height 15
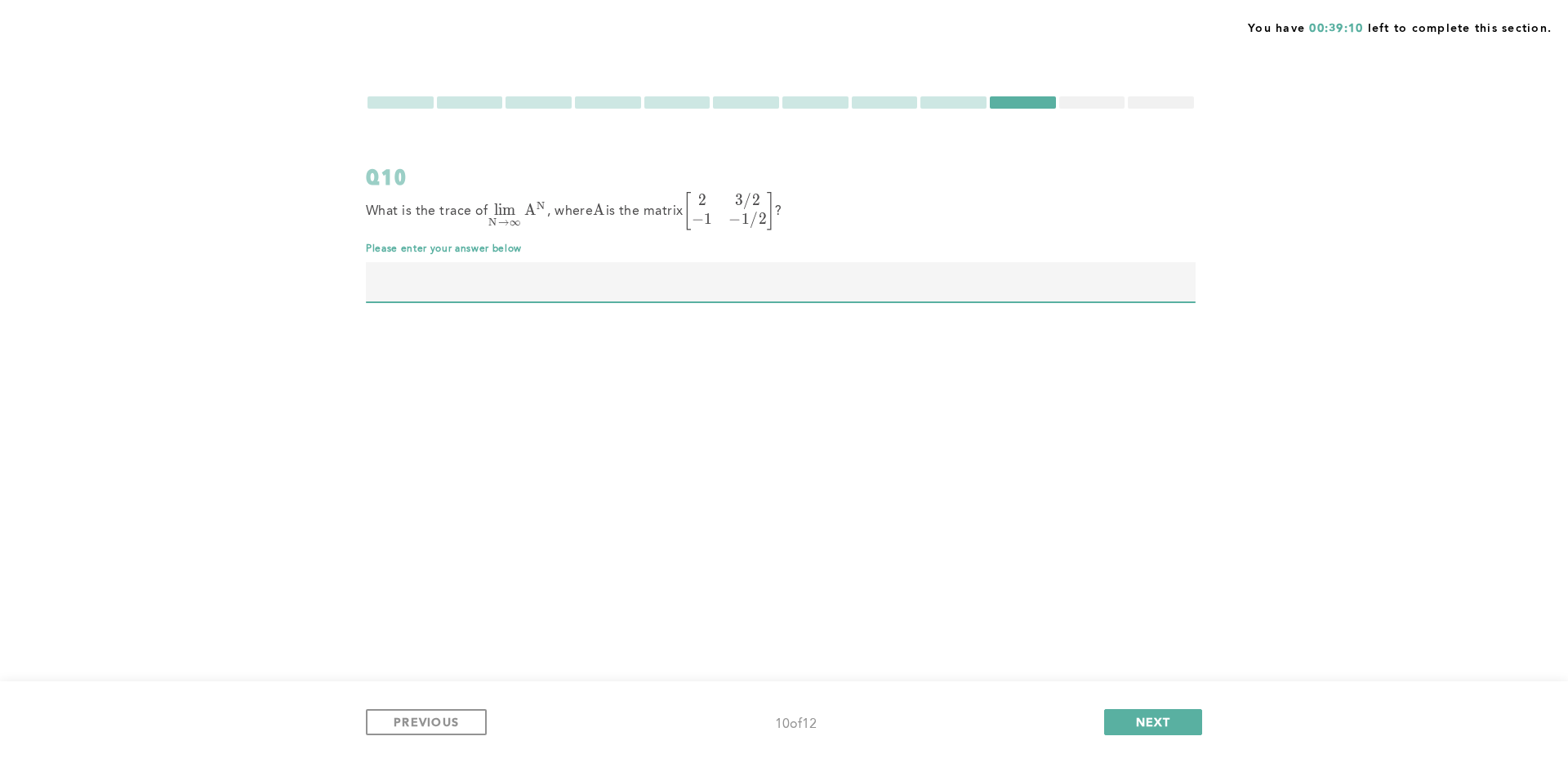
click at [627, 283] on input "text" at bounding box center [781, 281] width 830 height 39
type input "0"
click at [1140, 718] on span "NEXT" at bounding box center [1153, 722] width 35 height 15
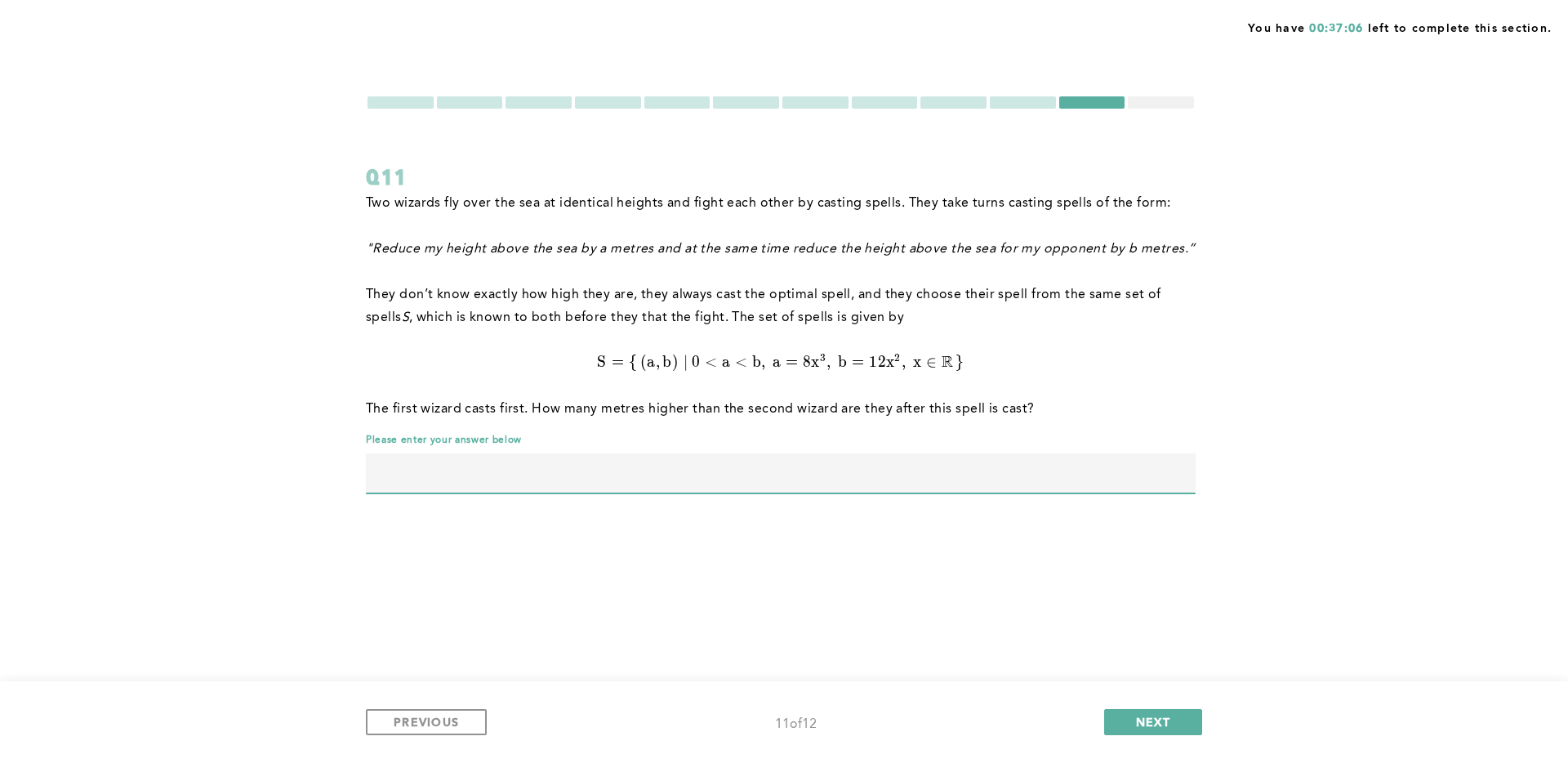
click at [597, 475] on input "text" at bounding box center [781, 472] width 830 height 39
click at [1036, 101] on div at bounding box center [1023, 102] width 66 height 12
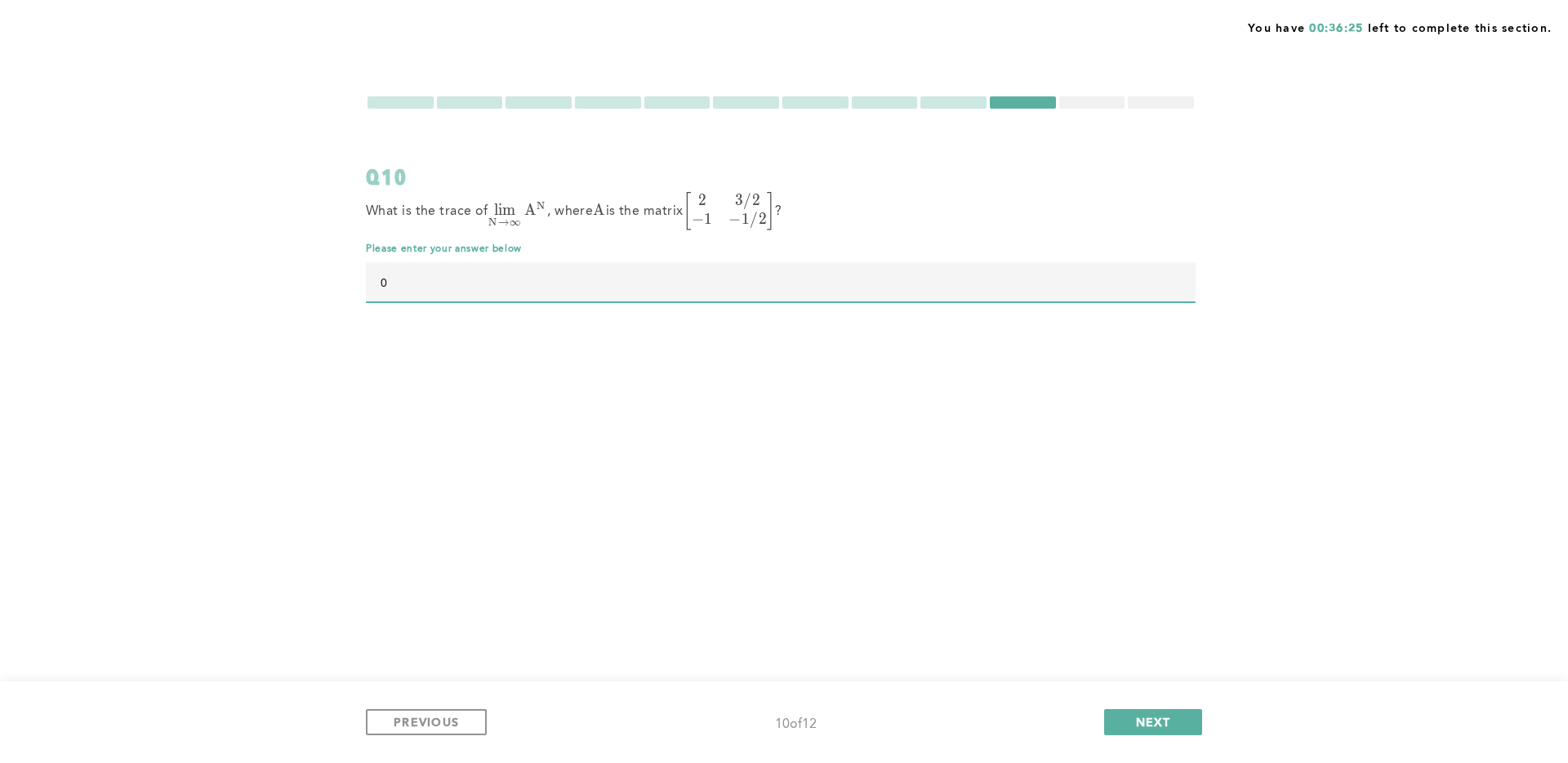
click at [500, 280] on input "0" at bounding box center [781, 281] width 830 height 39
type input "1"
click at [1145, 724] on span "NEXT" at bounding box center [1153, 722] width 35 height 15
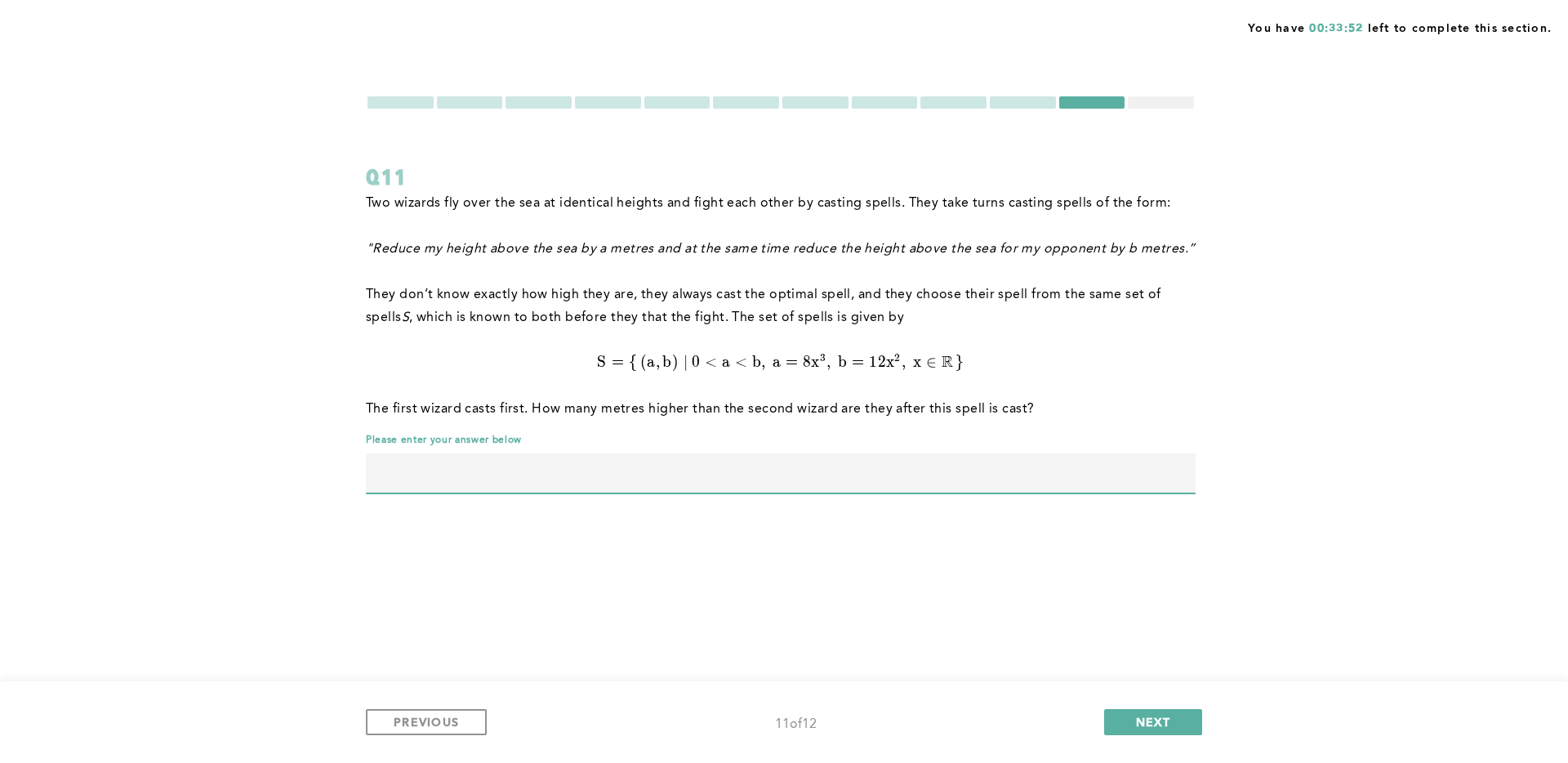
click at [562, 467] on input "text" at bounding box center [781, 472] width 830 height 39
type input "4"
click at [1158, 730] on button "NEXT" at bounding box center [1153, 722] width 98 height 27
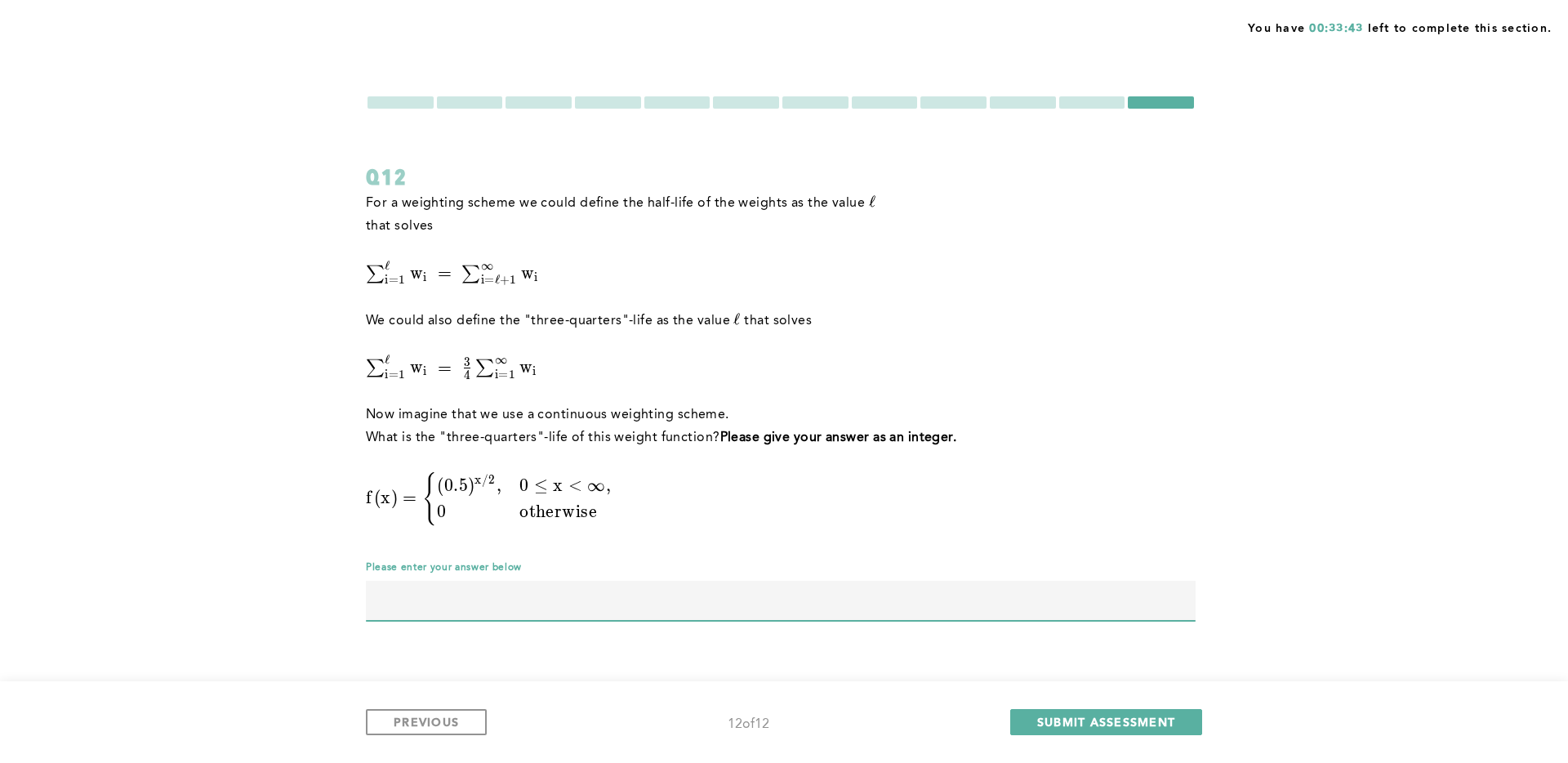
click at [574, 594] on input "text" at bounding box center [781, 600] width 830 height 39
type input "4"
click at [1101, 715] on span "SUBMIT ASSESSMENT" at bounding box center [1105, 722] width 138 height 15
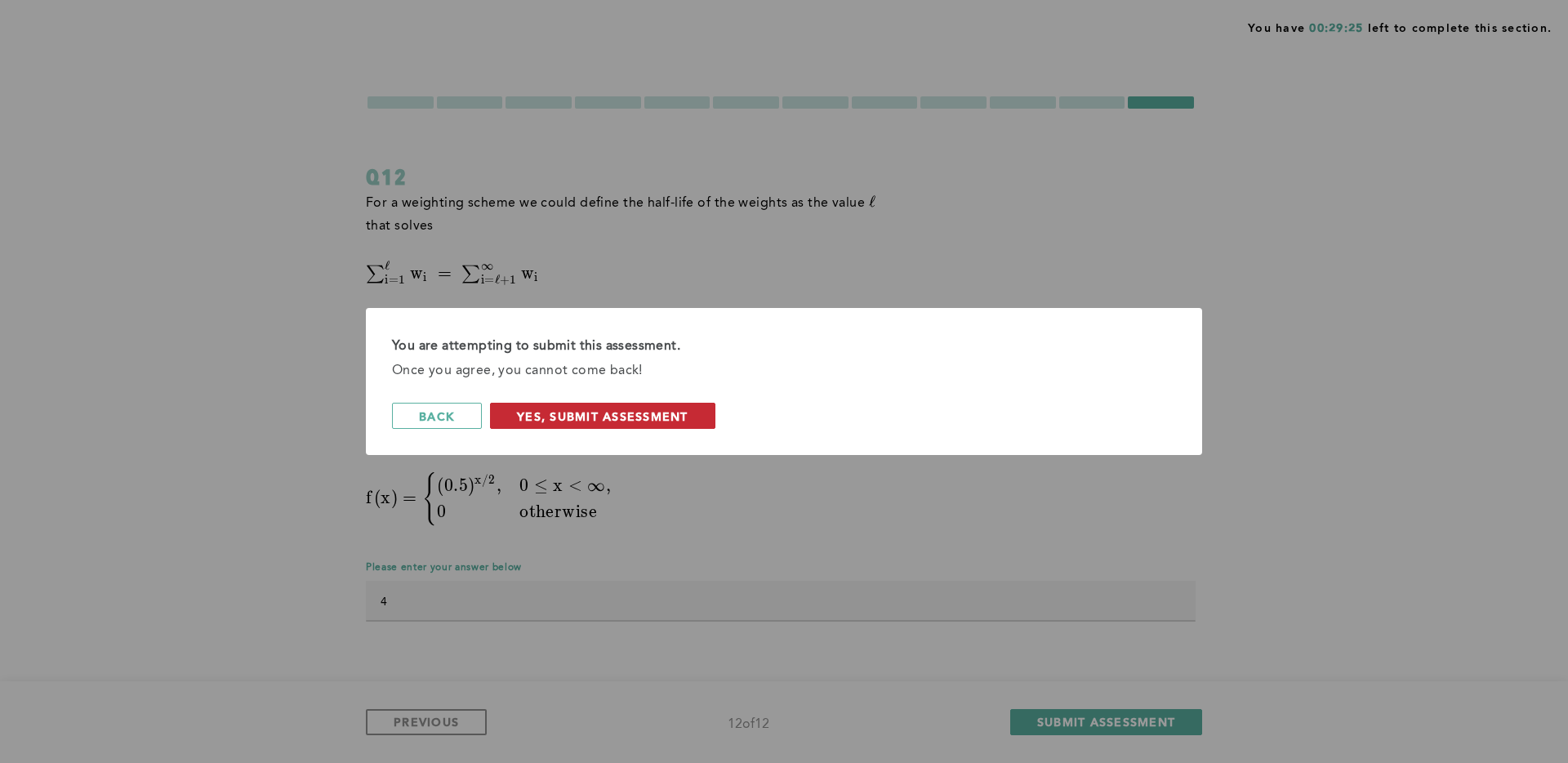
click at [635, 411] on span "Yes, Submit Assessment" at bounding box center [602, 416] width 172 height 15
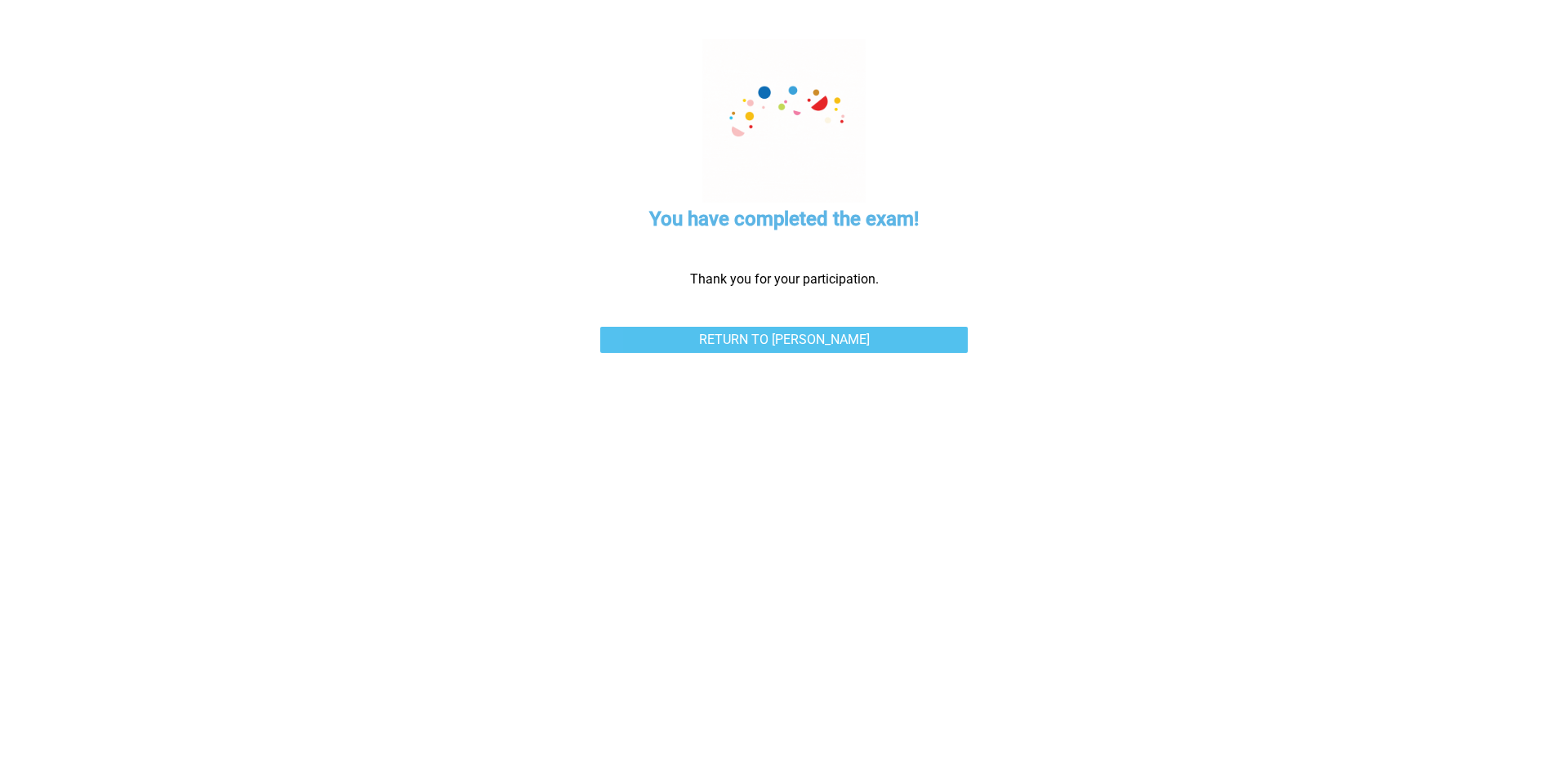
click at [742, 341] on link "Return to [PERSON_NAME]" at bounding box center [784, 340] width 368 height 27
